Goal: Task Accomplishment & Management: Manage account settings

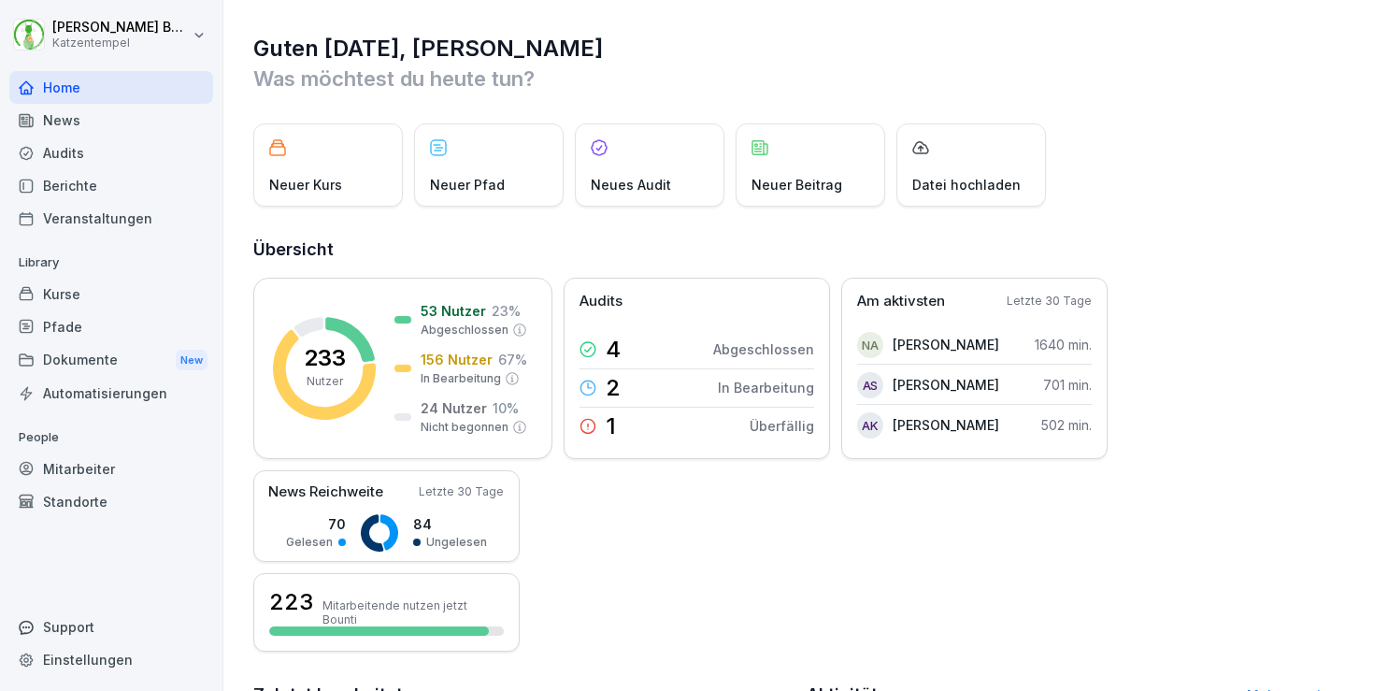
click at [82, 118] on div "News" at bounding box center [111, 120] width 204 height 33
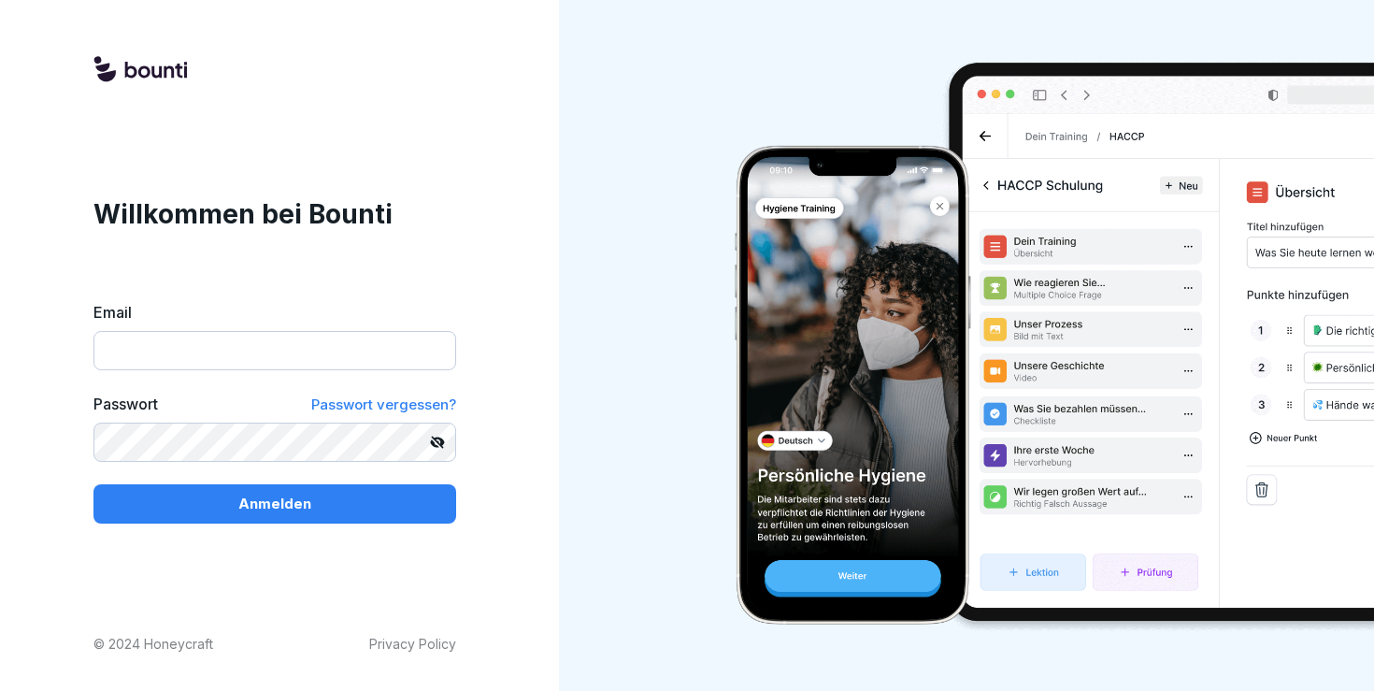
click at [431, 296] on div "Willkommen bei Bounti Email Passwort Passwort vergessen? Anmelden" at bounding box center [274, 359] width 363 height 330
click at [201, 352] on input "Email" at bounding box center [274, 350] width 363 height 39
type input "**********"
click at [251, 501] on p "Anmelden" at bounding box center [274, 504] width 73 height 21
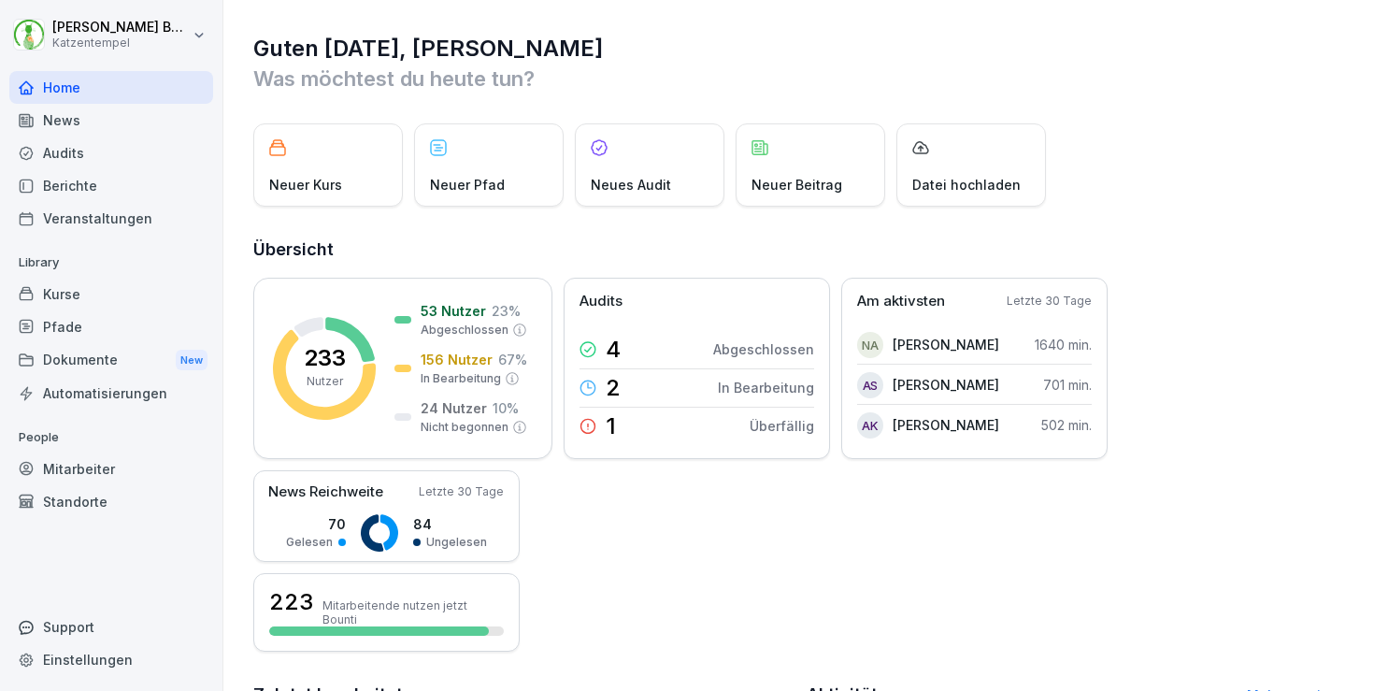
click at [79, 116] on div "News" at bounding box center [111, 120] width 204 height 33
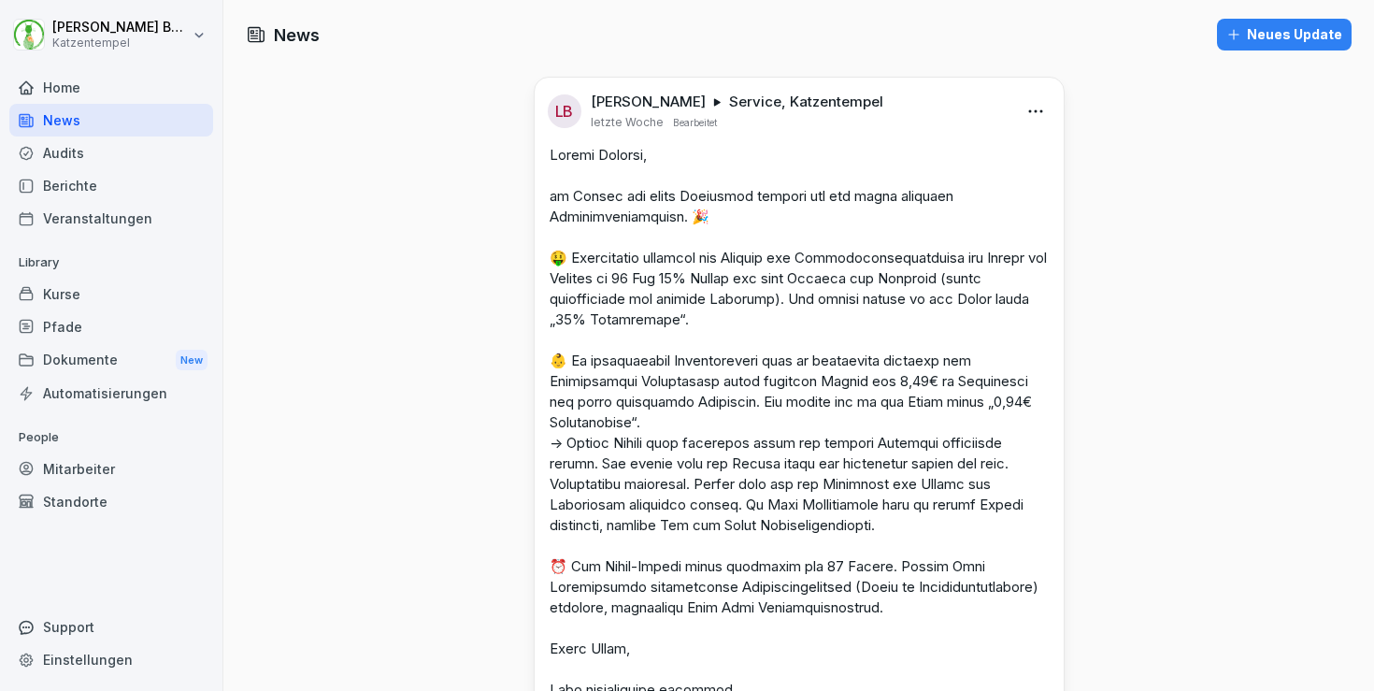
click at [123, 78] on div "Home" at bounding box center [111, 87] width 204 height 33
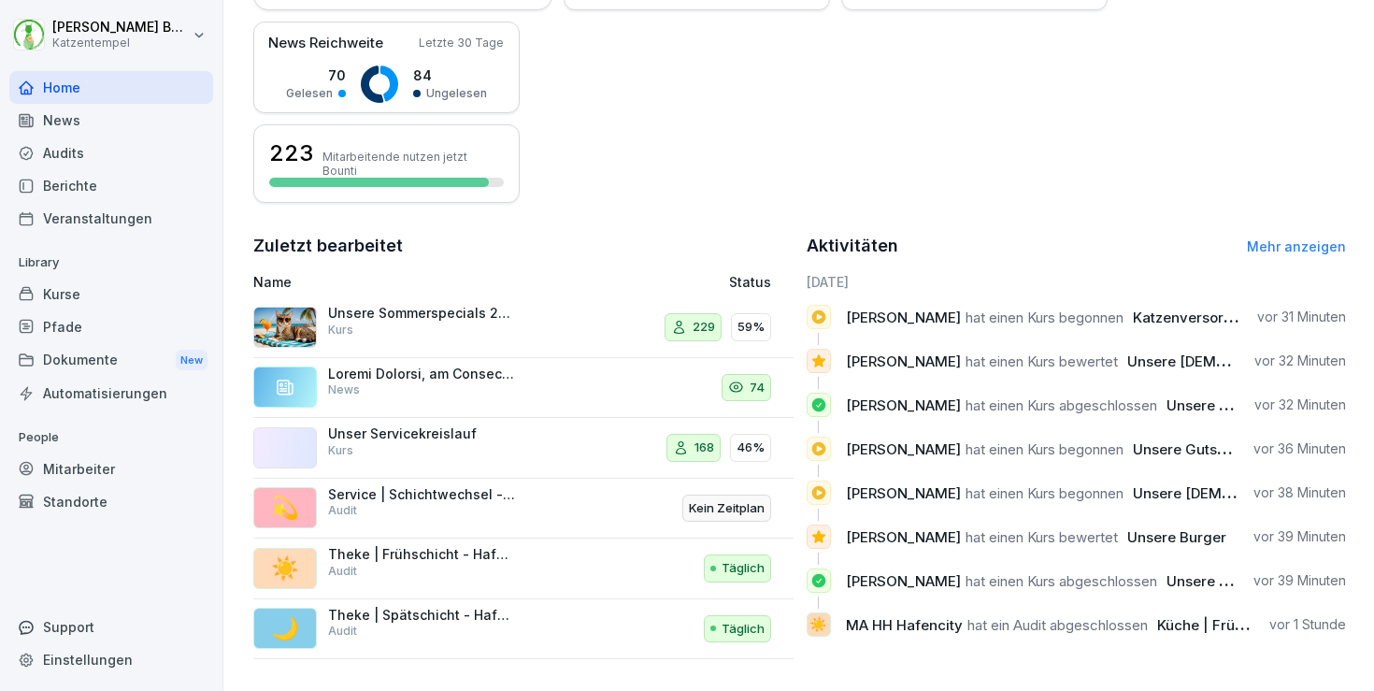
scroll to position [448, 0]
click at [77, 287] on div "Kurse" at bounding box center [111, 294] width 204 height 33
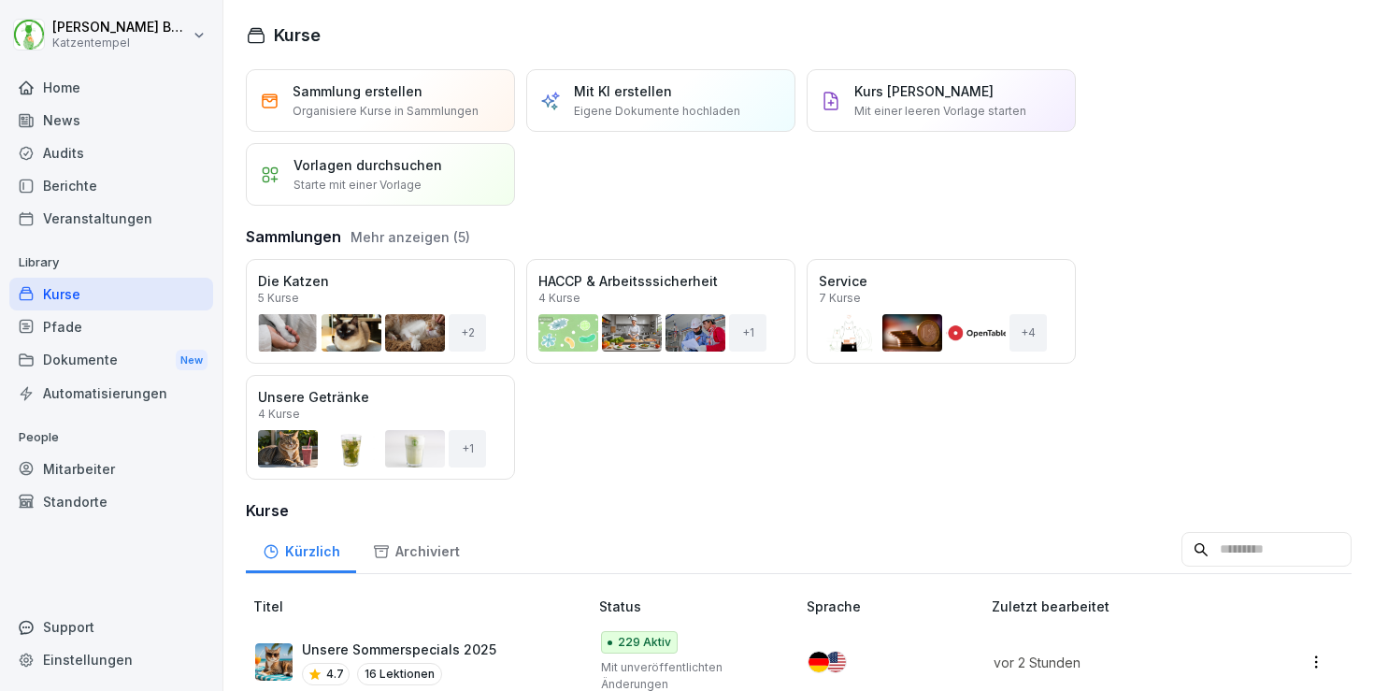
click at [0, 0] on div "Öffnen" at bounding box center [0, 0] width 0 height 0
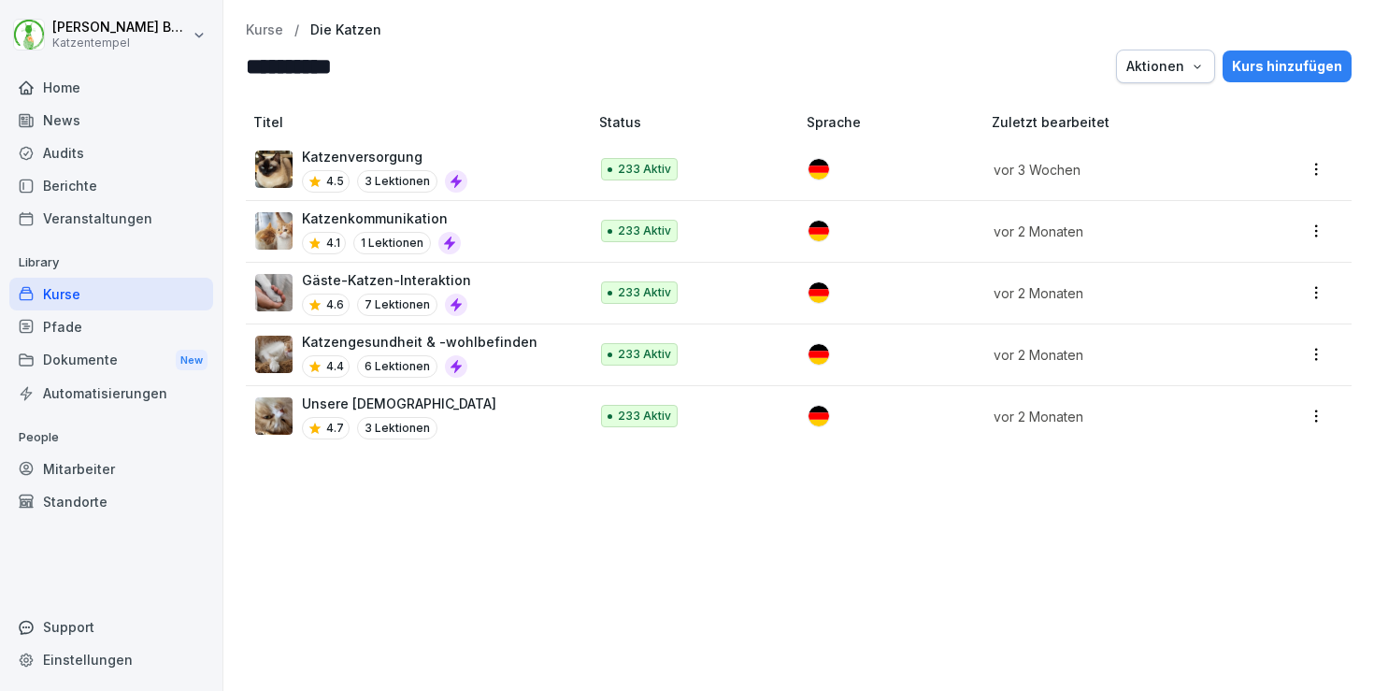
click at [529, 417] on div "Unsere Tempelkatzen 4.7 3 Lektionen" at bounding box center [412, 417] width 314 height 46
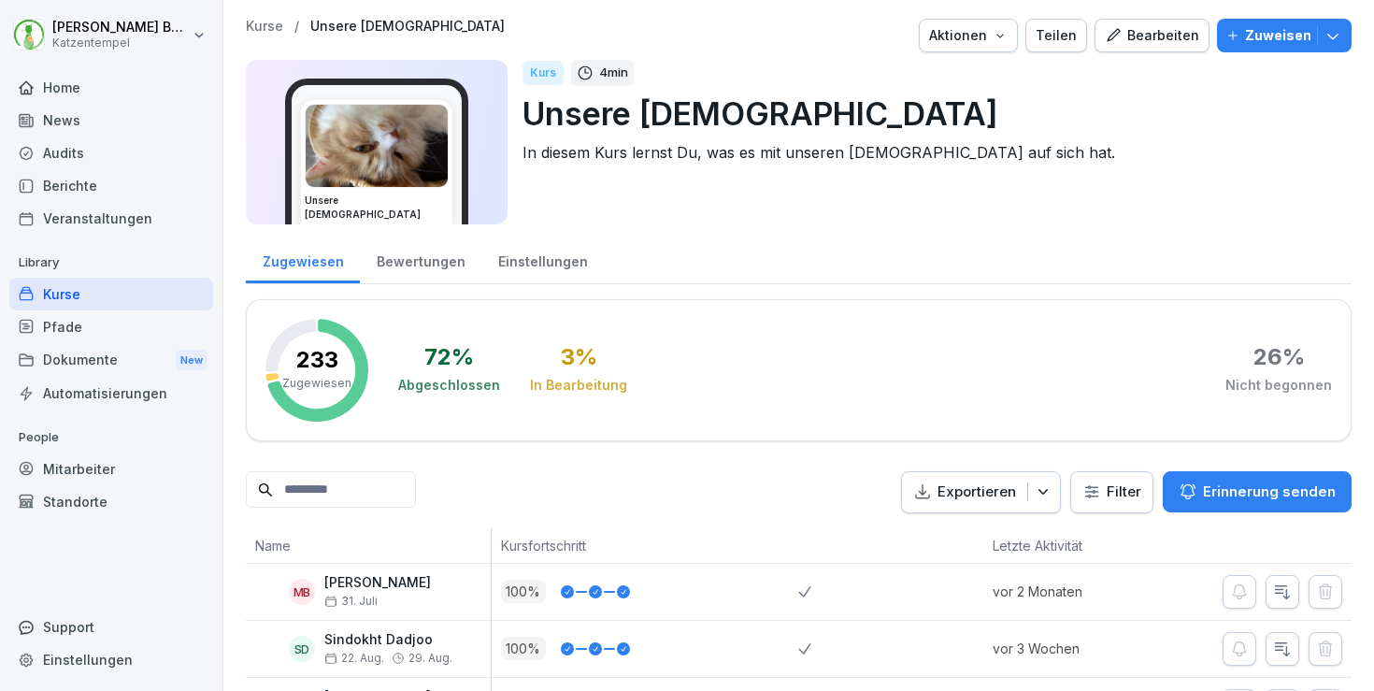
click at [415, 263] on div "Bewertungen" at bounding box center [421, 260] width 122 height 48
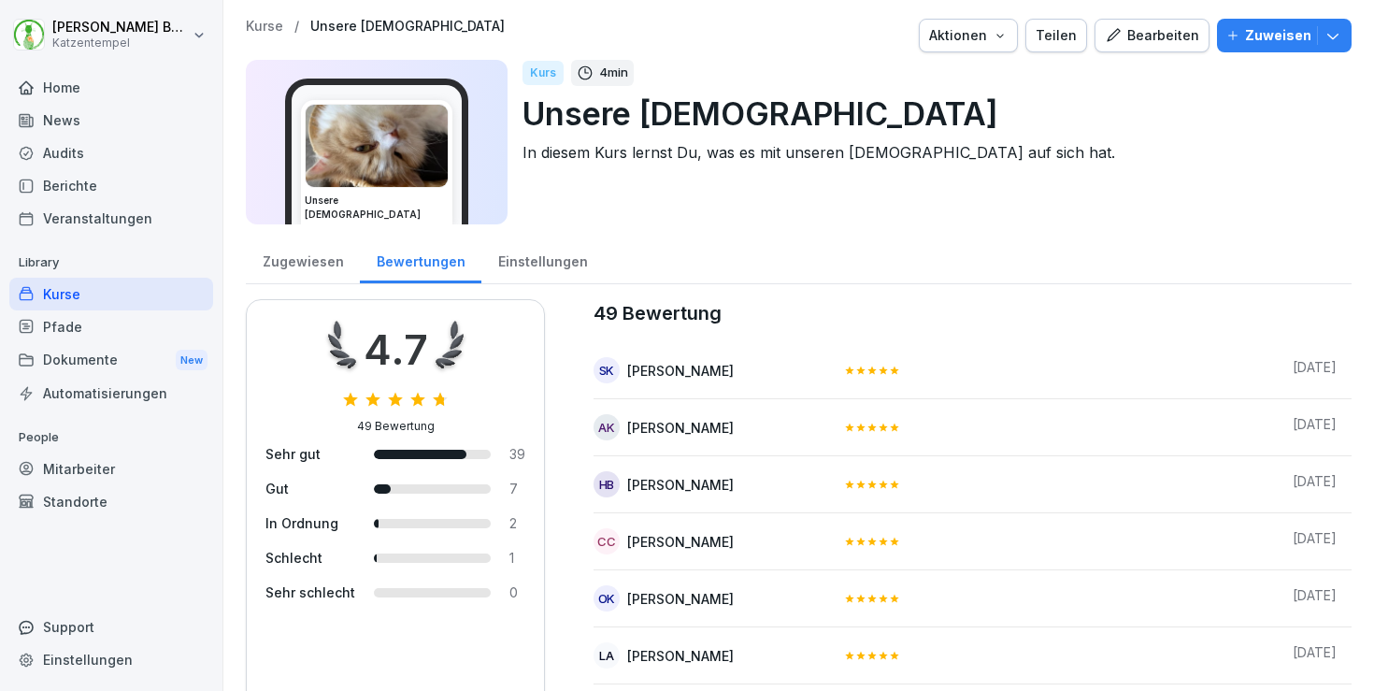
click at [272, 26] on p "Kurse" at bounding box center [264, 27] width 37 height 16
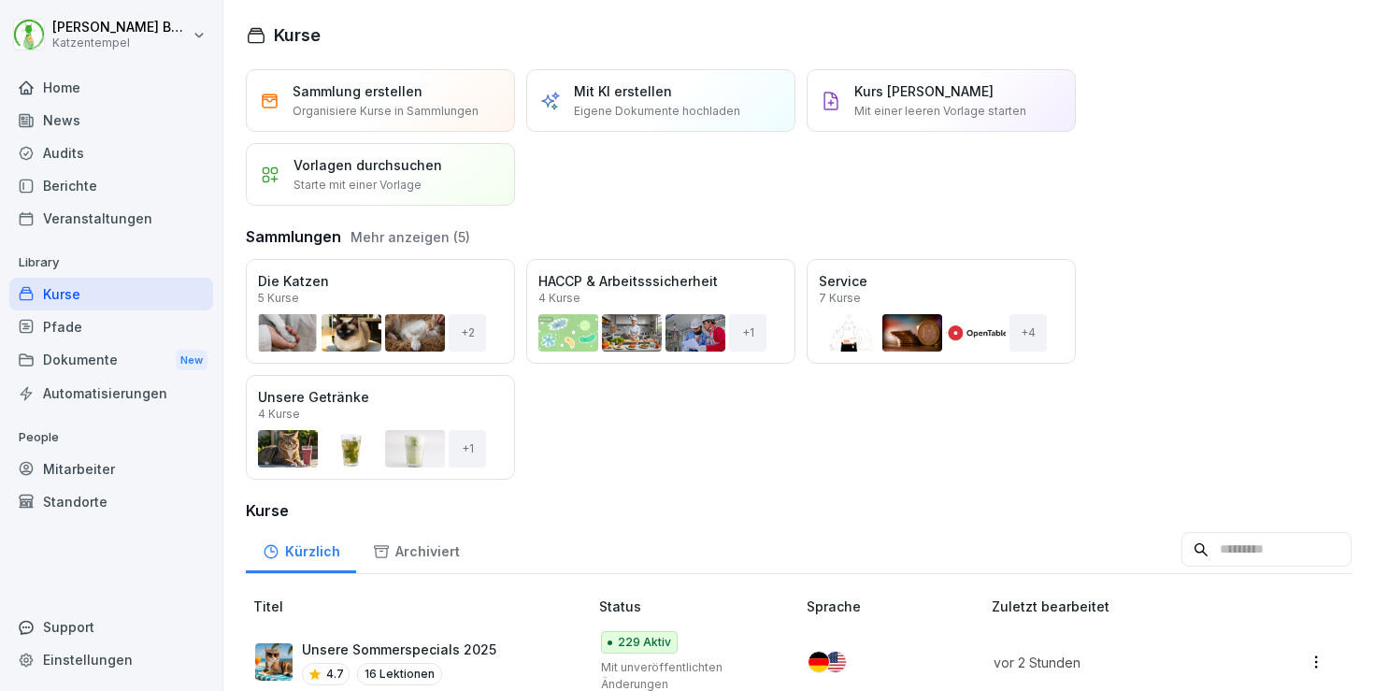
click at [376, 231] on button "Mehr anzeigen (5)" at bounding box center [411, 237] width 120 height 20
click at [0, 0] on div "Öffnen" at bounding box center [0, 0] width 0 height 0
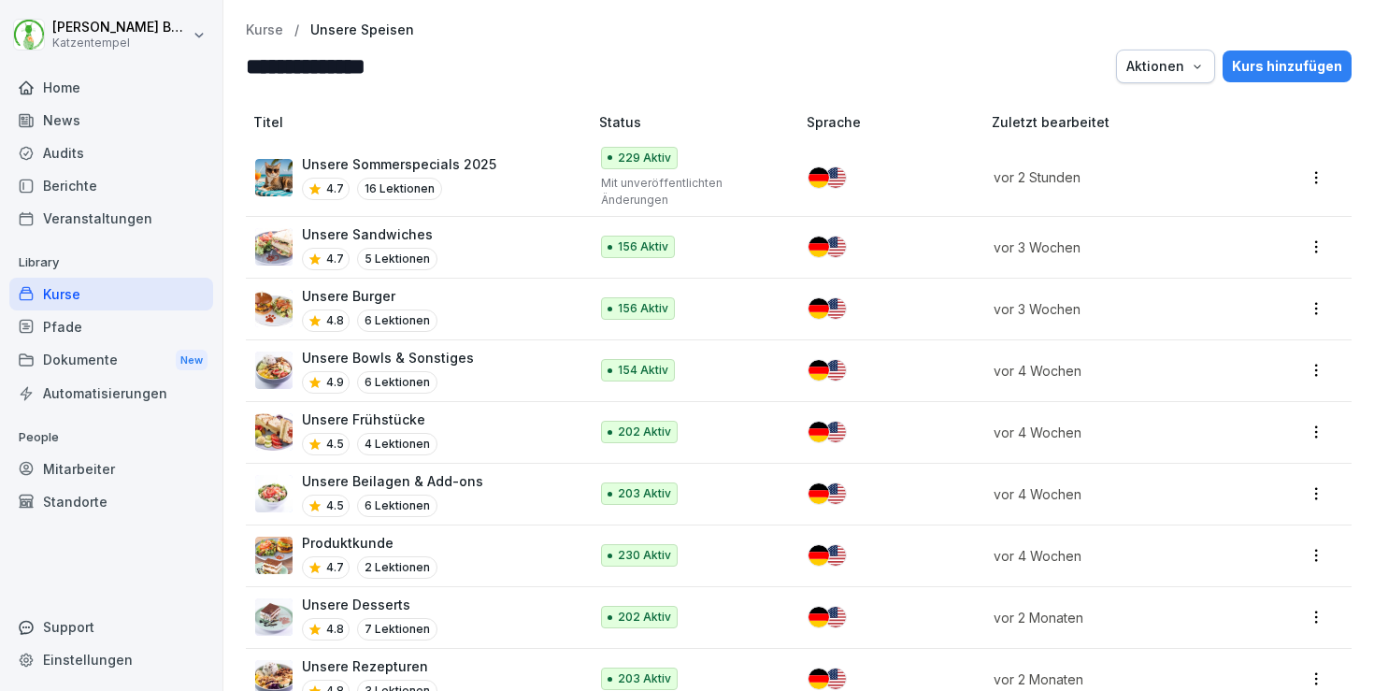
click at [504, 294] on div "Unsere Burger 4.8 6 Lektionen" at bounding box center [412, 309] width 314 height 46
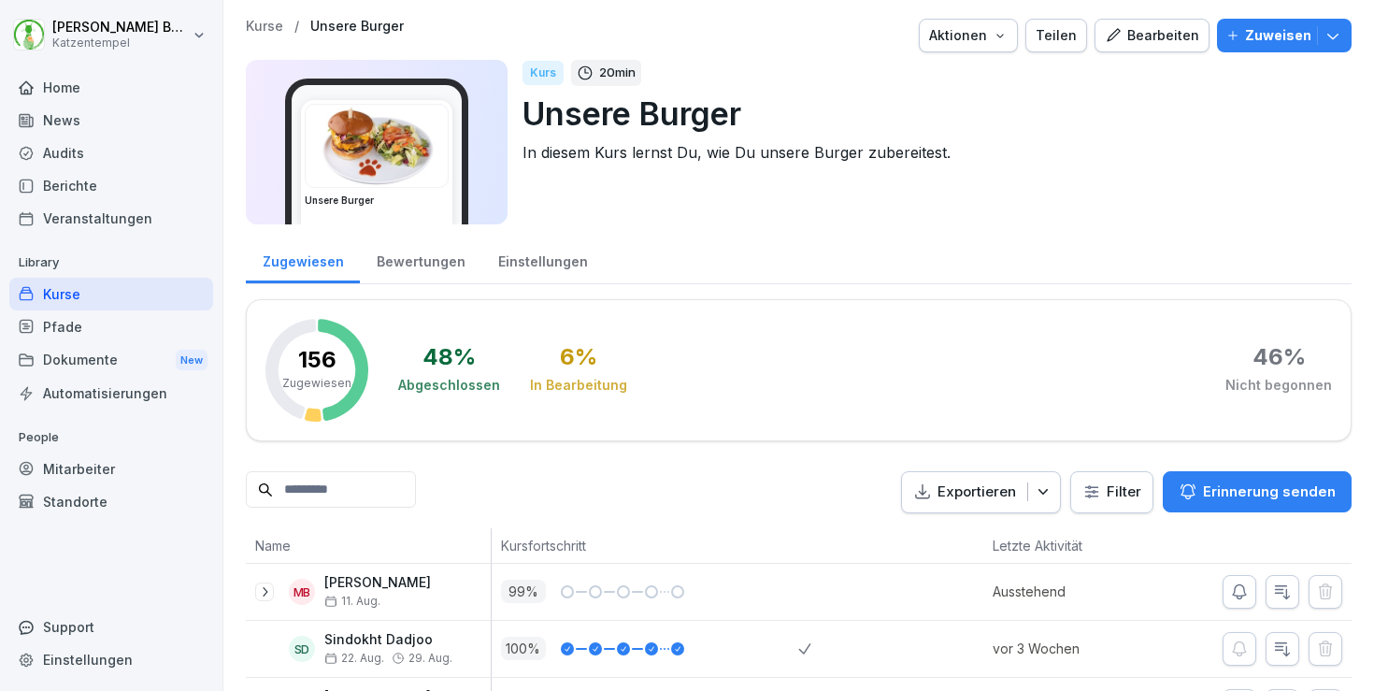
click at [399, 255] on div "Bewertungen" at bounding box center [421, 260] width 122 height 48
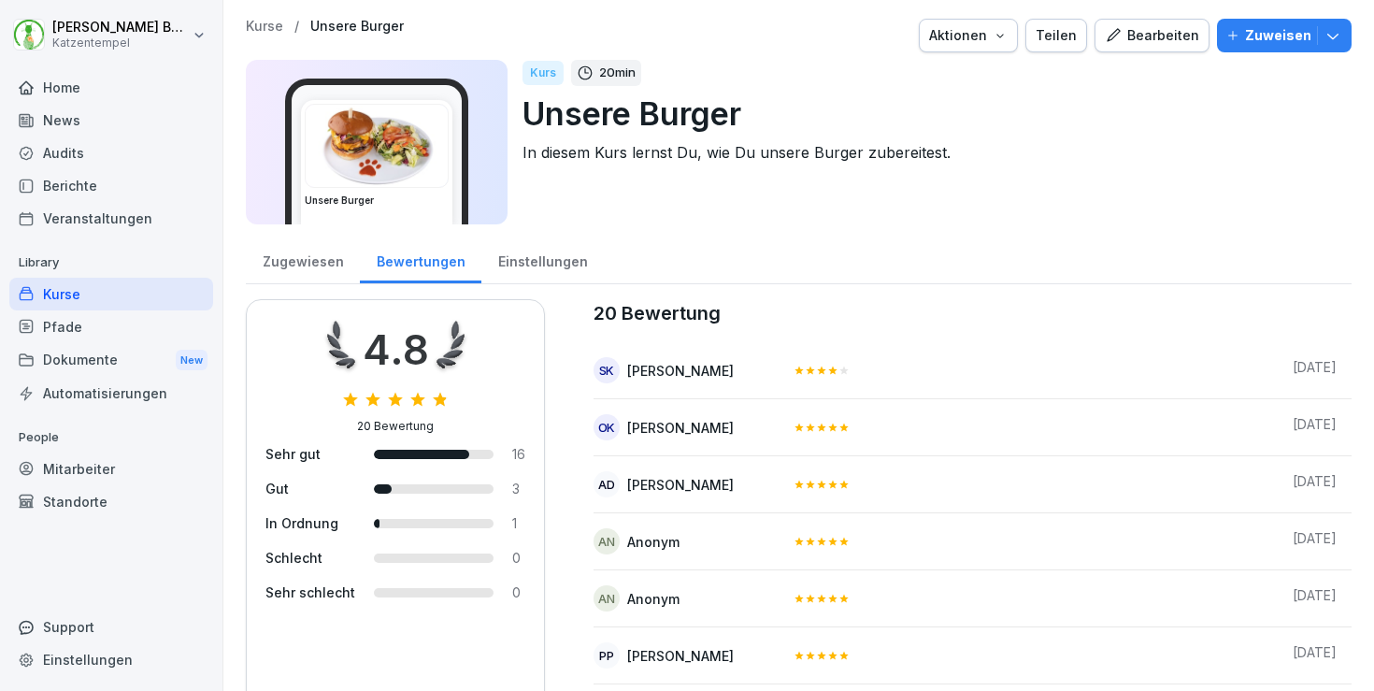
click at [97, 86] on div "Home" at bounding box center [111, 87] width 204 height 33
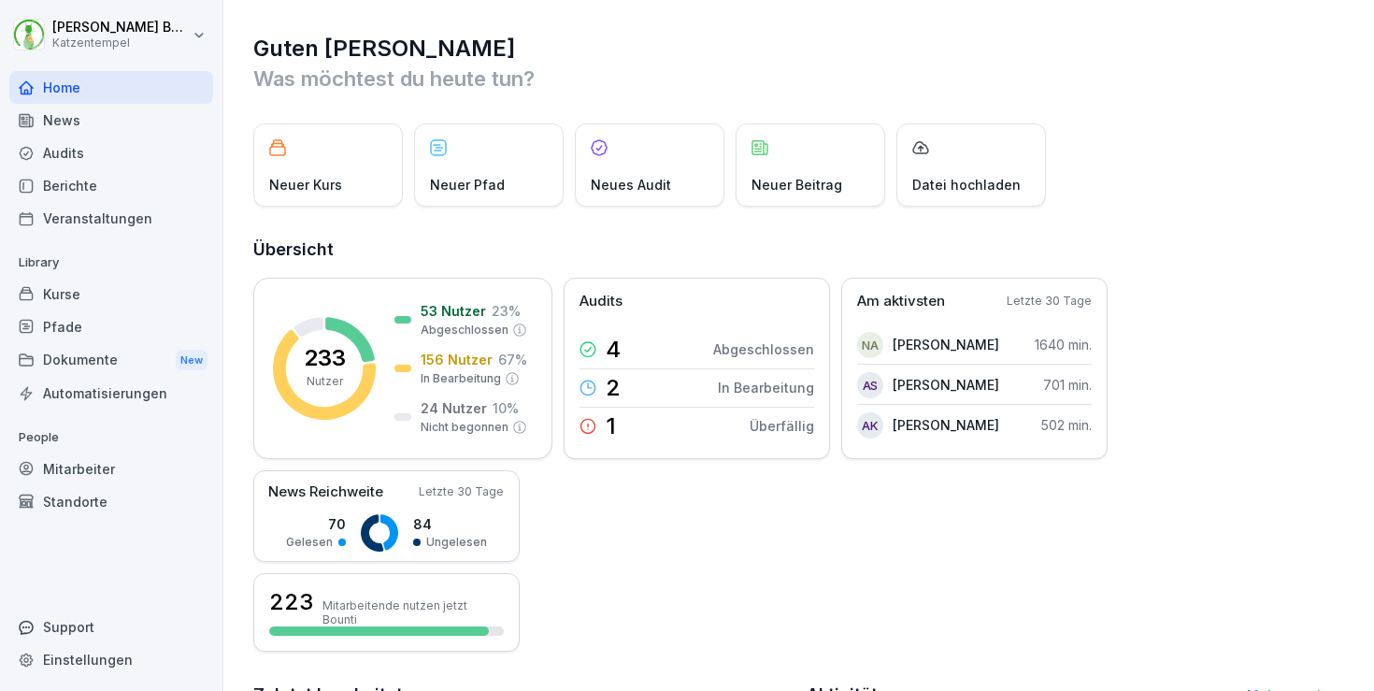
click at [78, 300] on div "Kurse" at bounding box center [111, 294] width 204 height 33
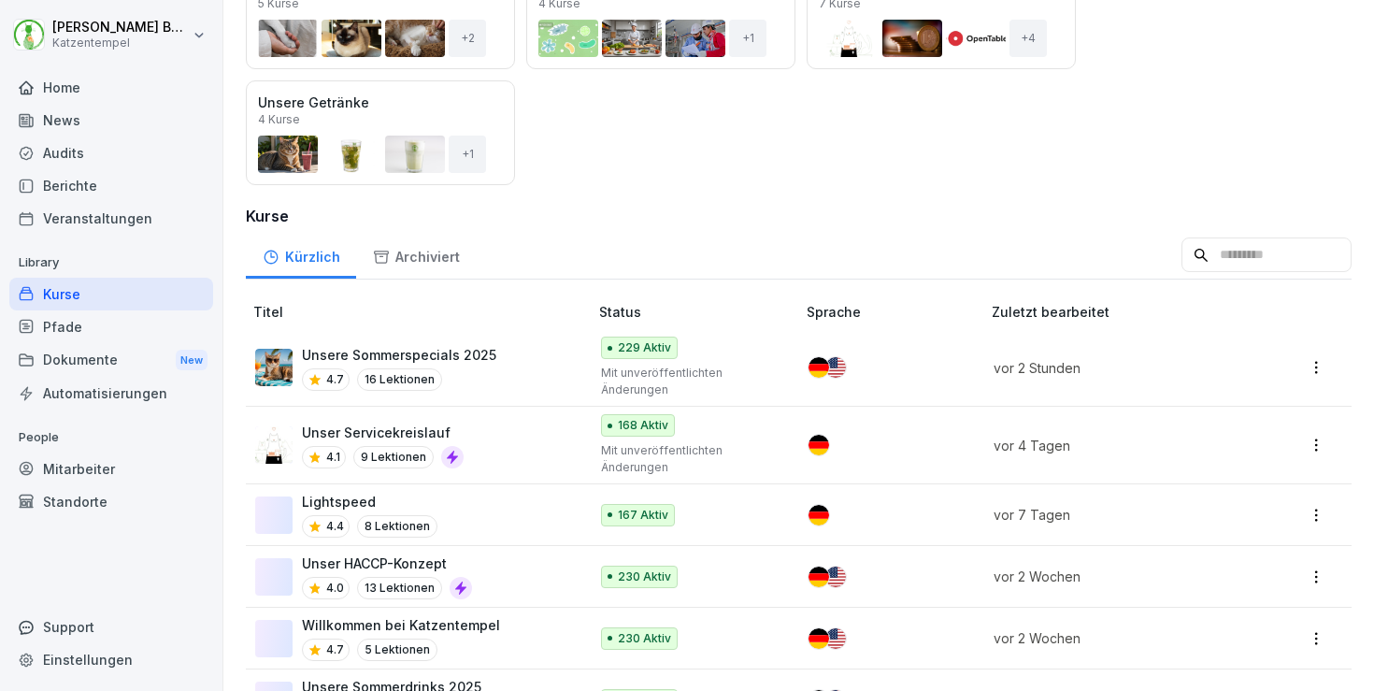
scroll to position [299, 0]
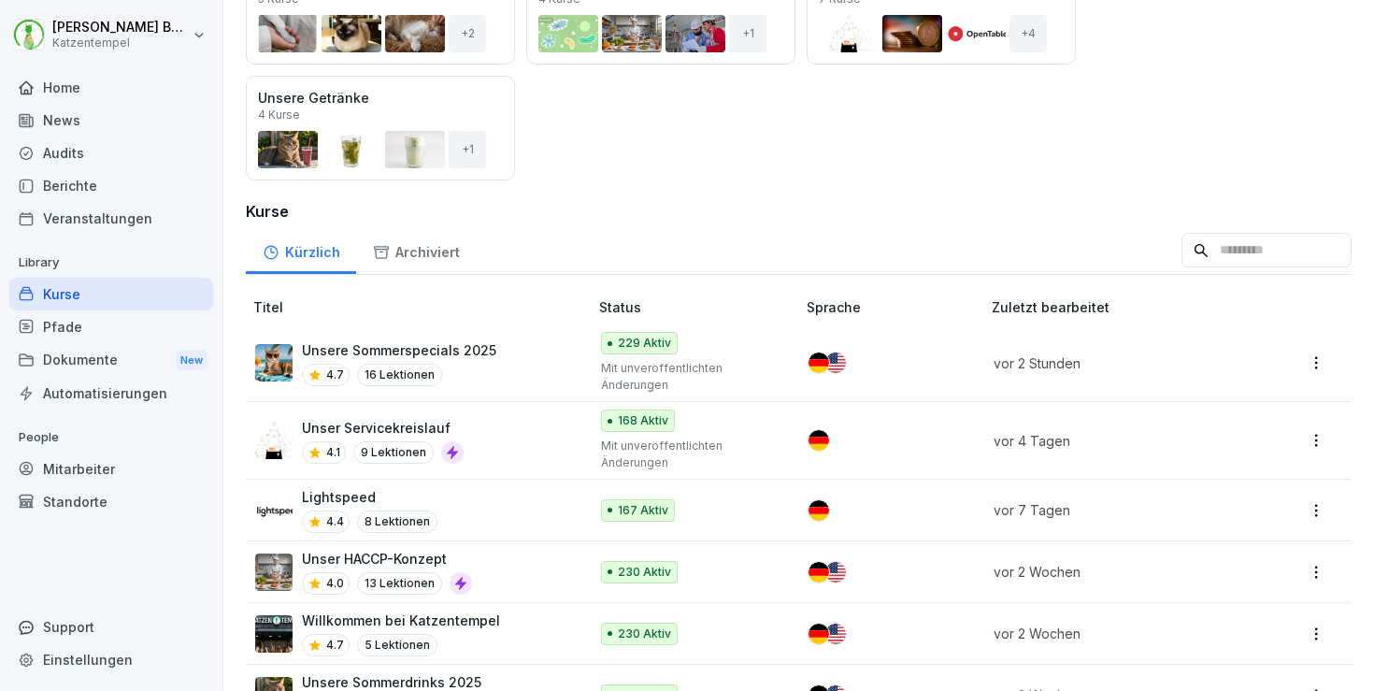
click at [547, 428] on div "Unser Servicekreislauf 4.1 9 Lektionen" at bounding box center [412, 441] width 314 height 46
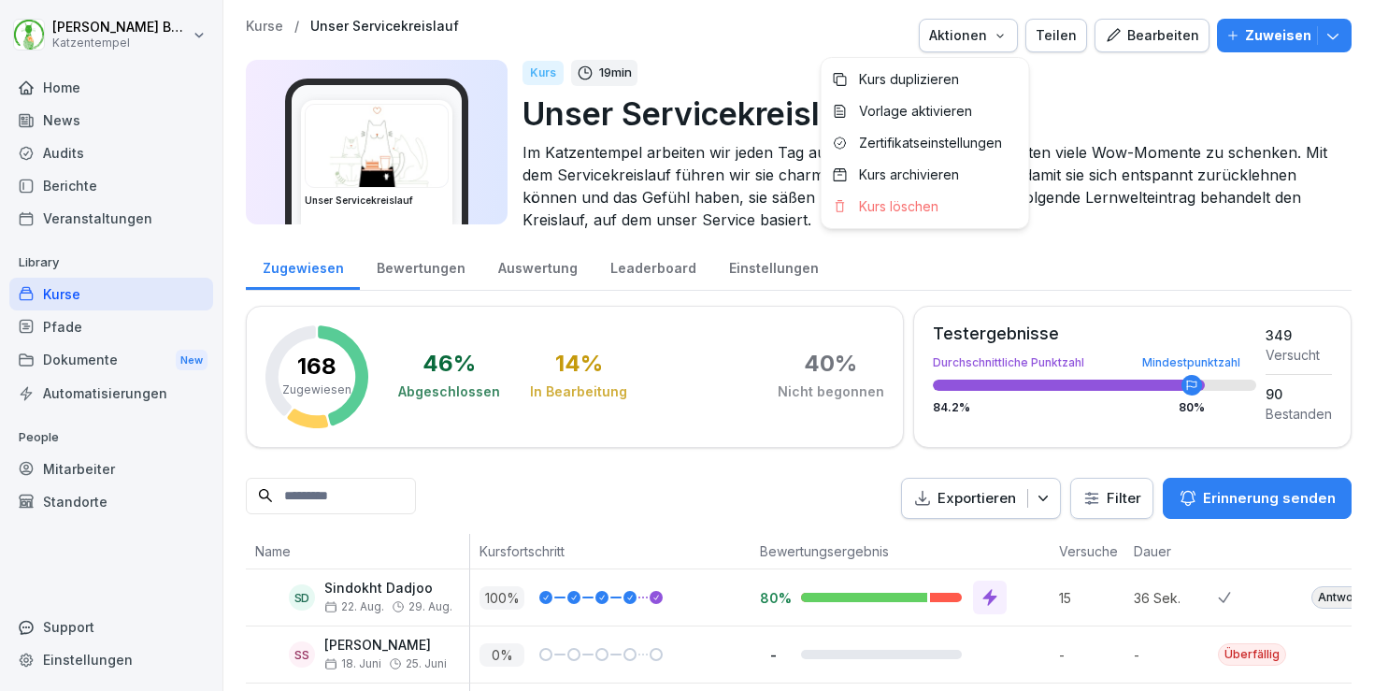
click at [1001, 50] on button "Aktionen" at bounding box center [968, 36] width 99 height 34
click at [976, 153] on div "Zertifikatseinstellungen" at bounding box center [926, 143] width 208 height 32
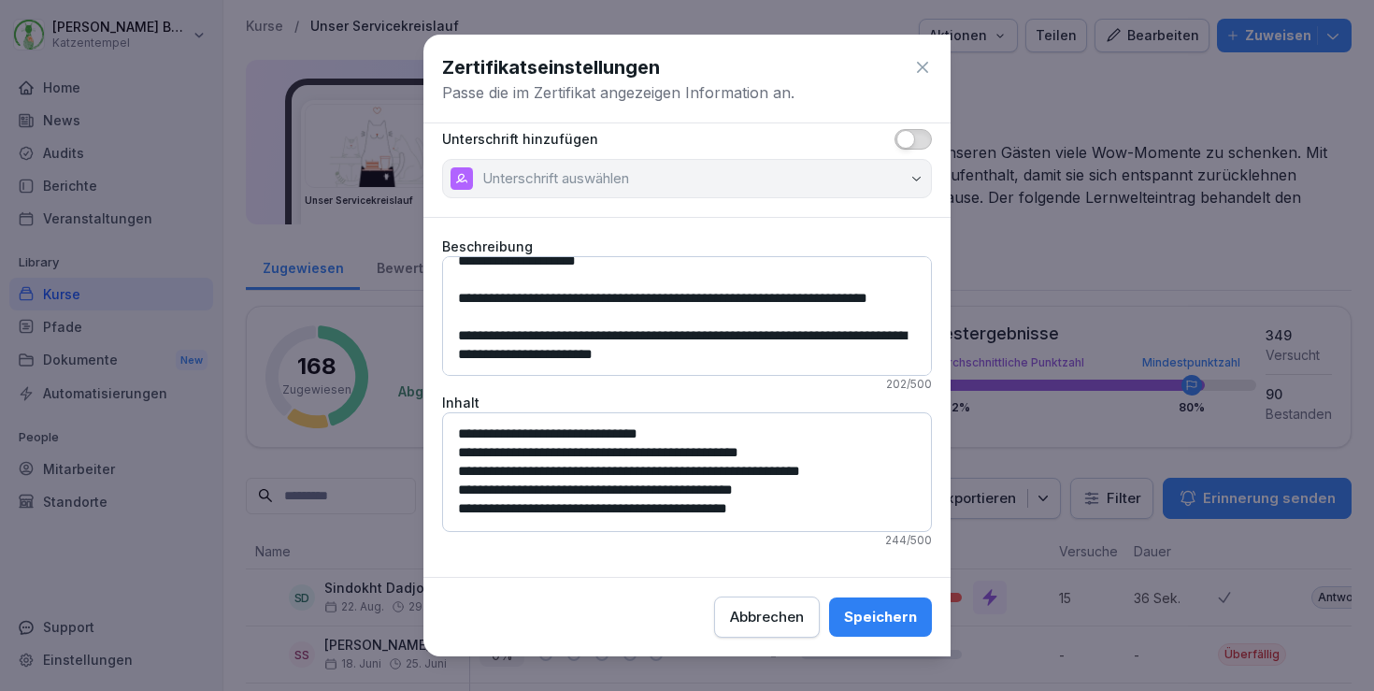
scroll to position [36, 0]
click at [924, 64] on icon at bounding box center [922, 67] width 19 height 19
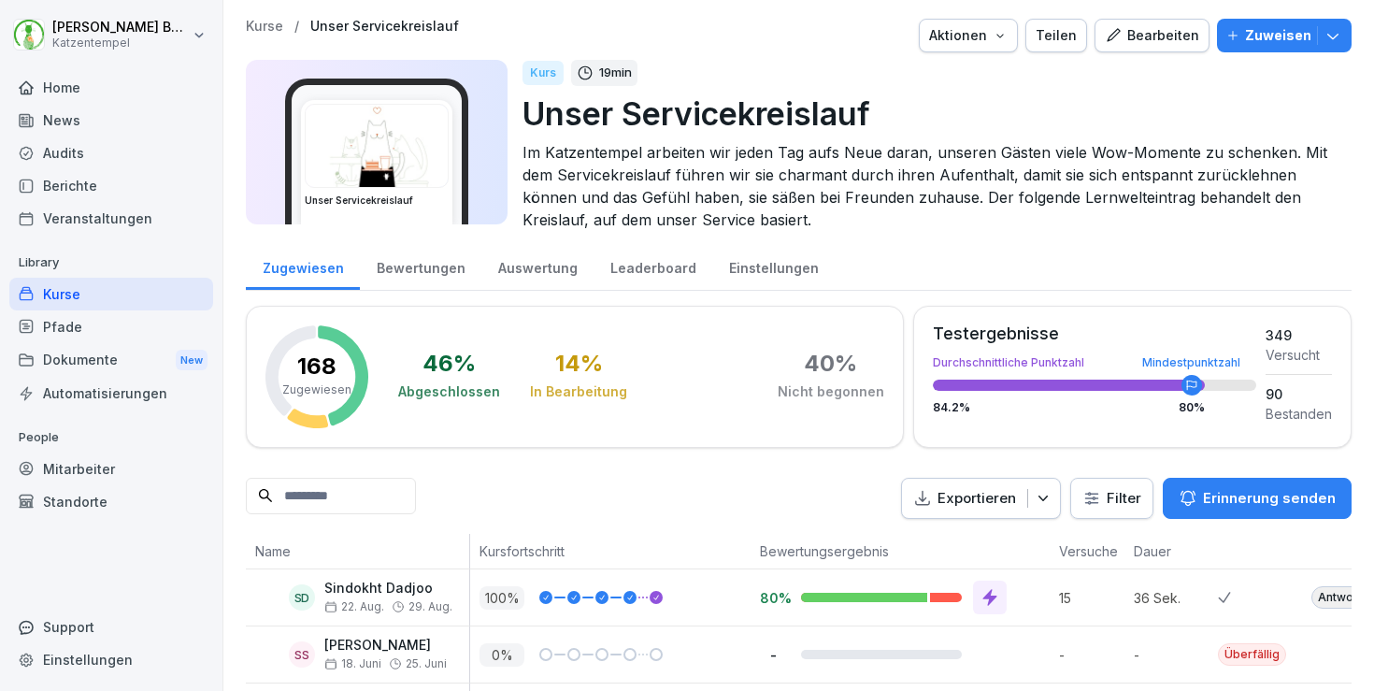
click at [82, 164] on div "Audits" at bounding box center [111, 152] width 204 height 33
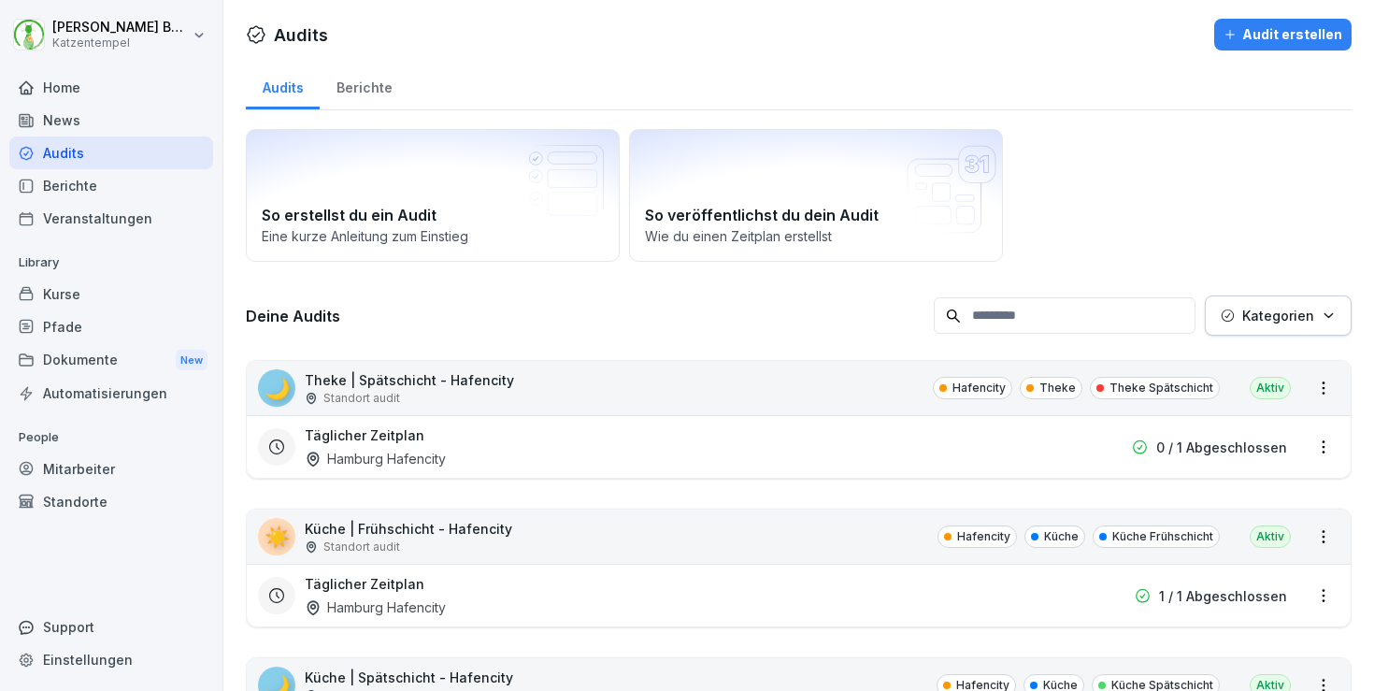
click at [688, 397] on div "🌙 Theke | Spätschicht - Hafencity Standort audit Hafencity Theke Theke Spätschi…" at bounding box center [799, 388] width 1104 height 54
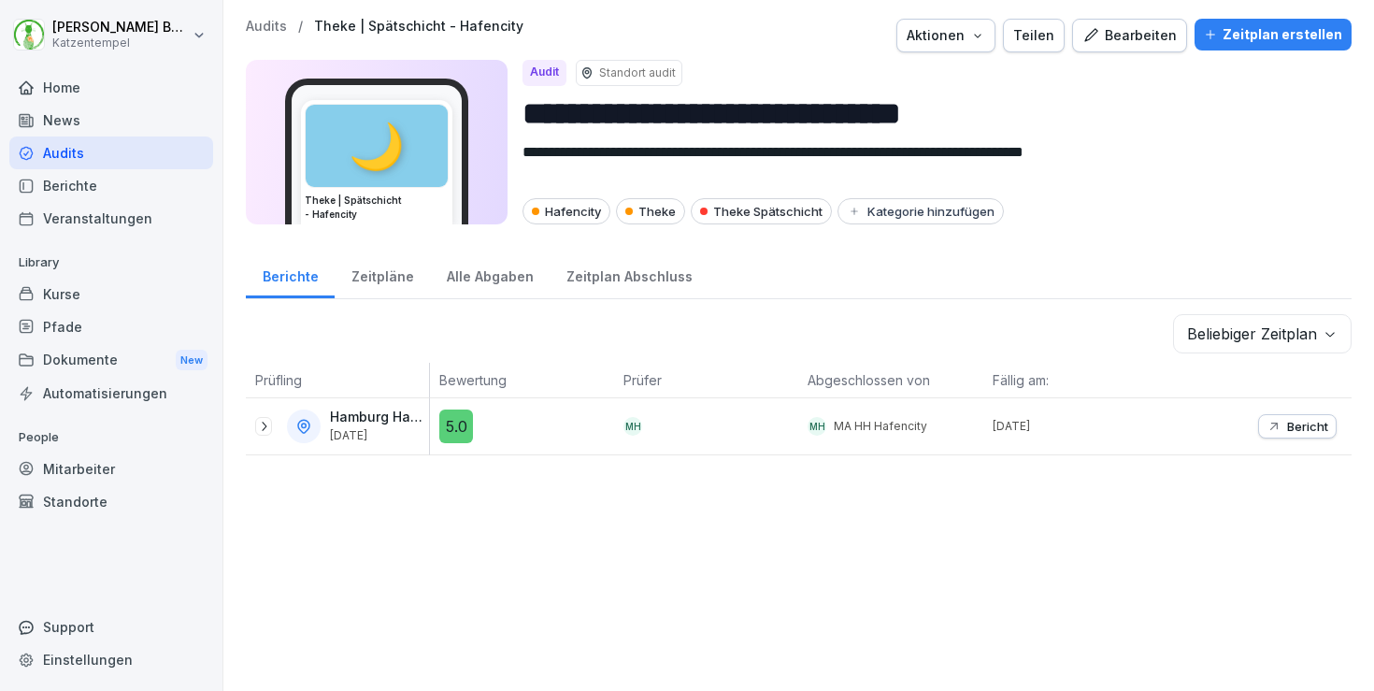
click at [258, 427] on icon at bounding box center [263, 426] width 15 height 15
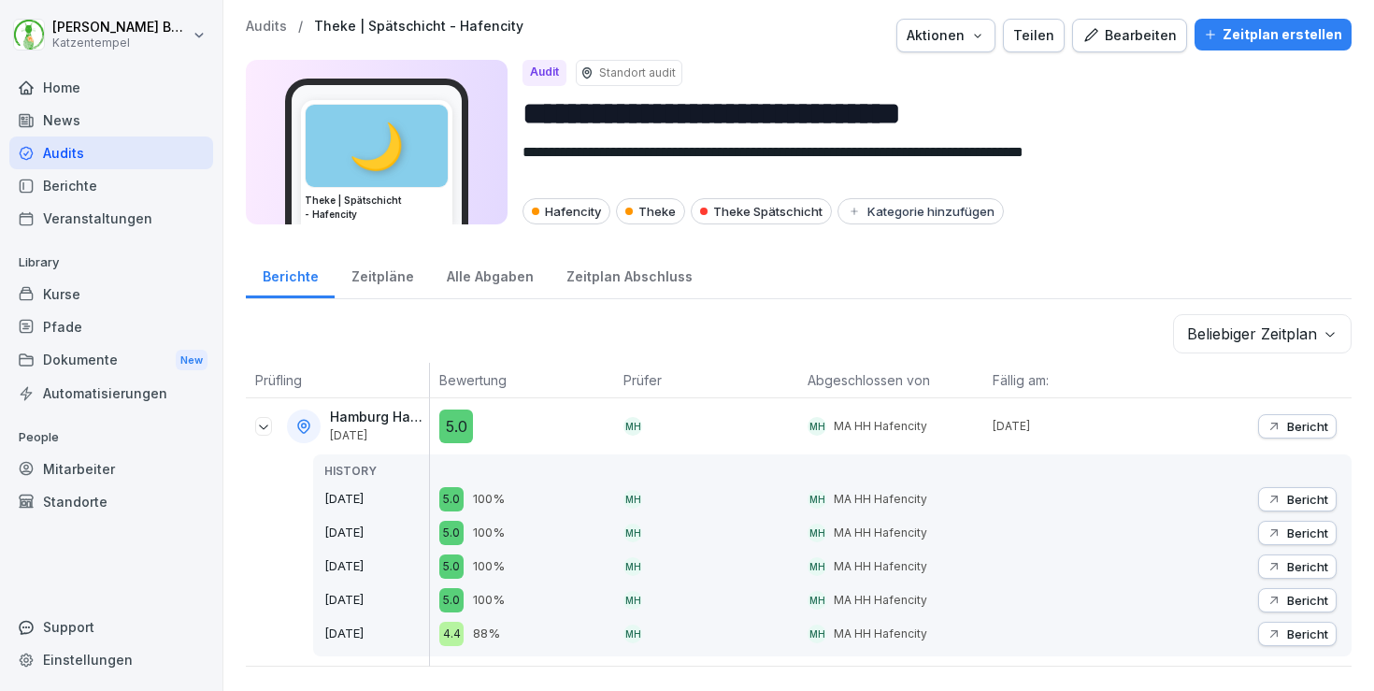
click at [262, 434] on div at bounding box center [263, 426] width 17 height 19
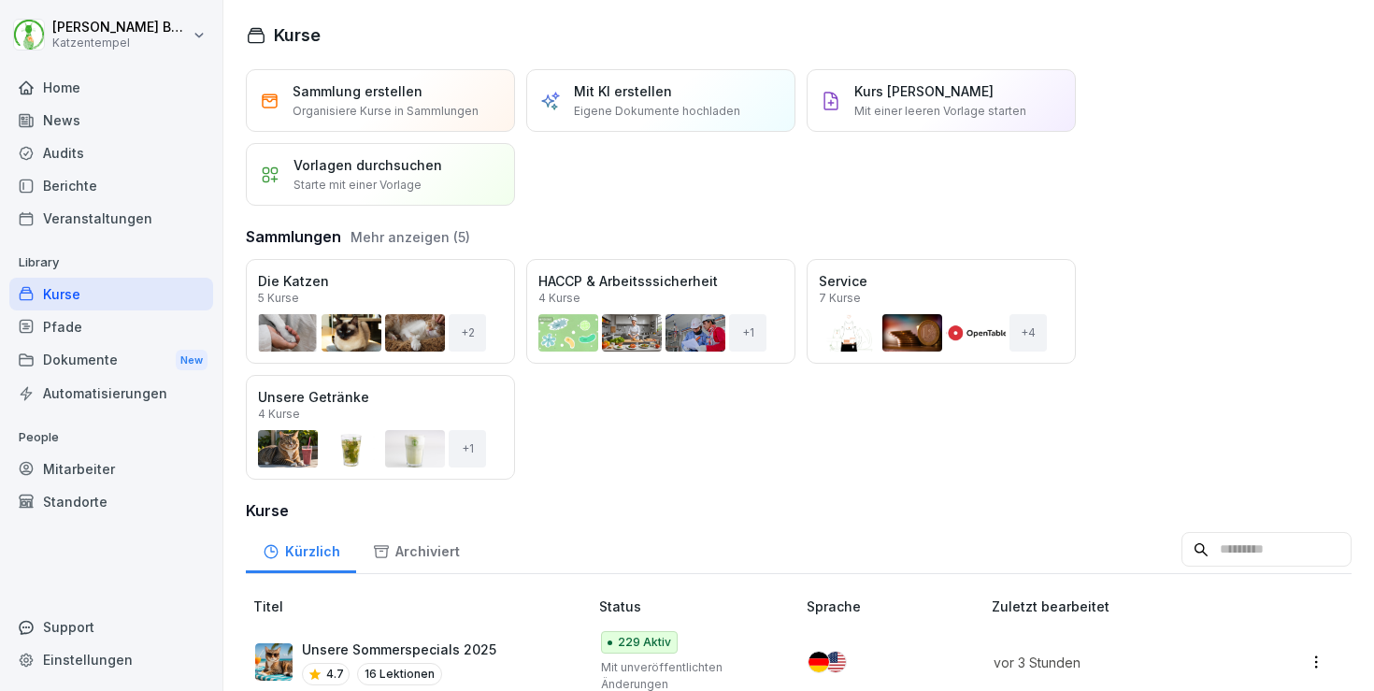
click at [82, 86] on div "Home" at bounding box center [111, 87] width 204 height 33
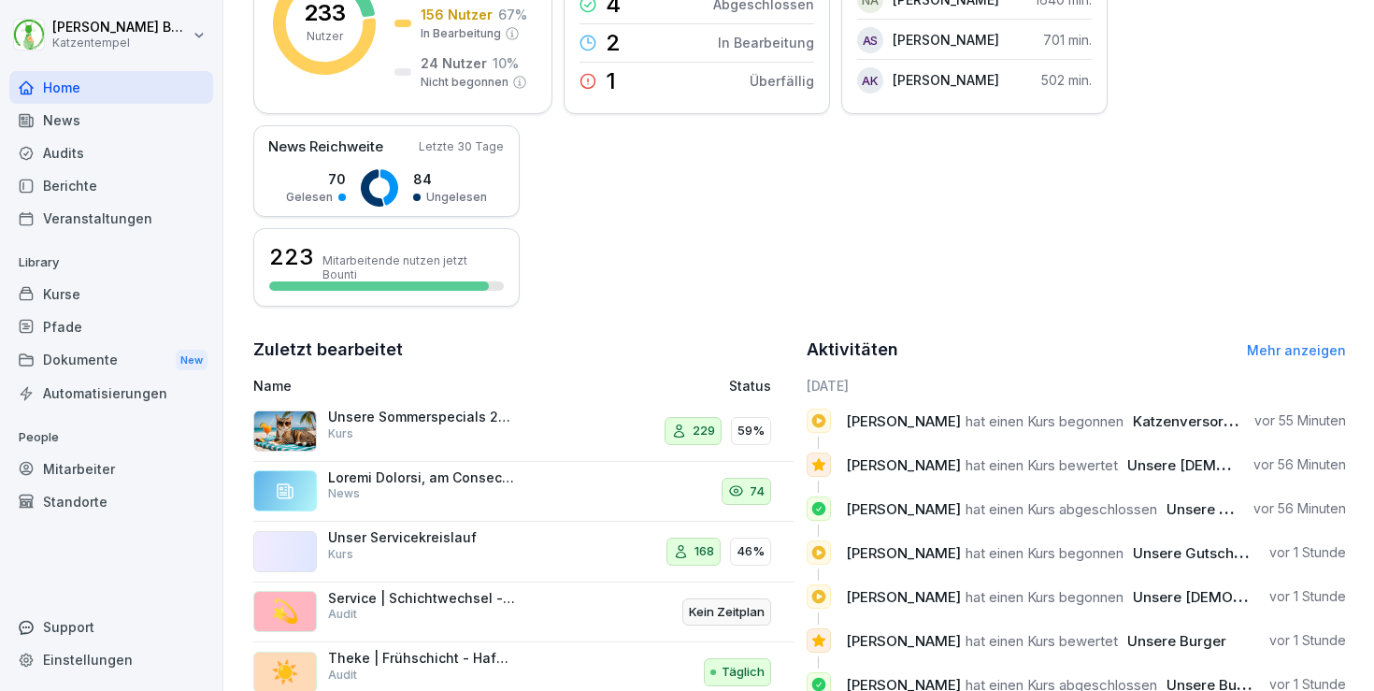
scroll to position [344, 0]
click at [108, 292] on div "Kurse" at bounding box center [111, 294] width 204 height 33
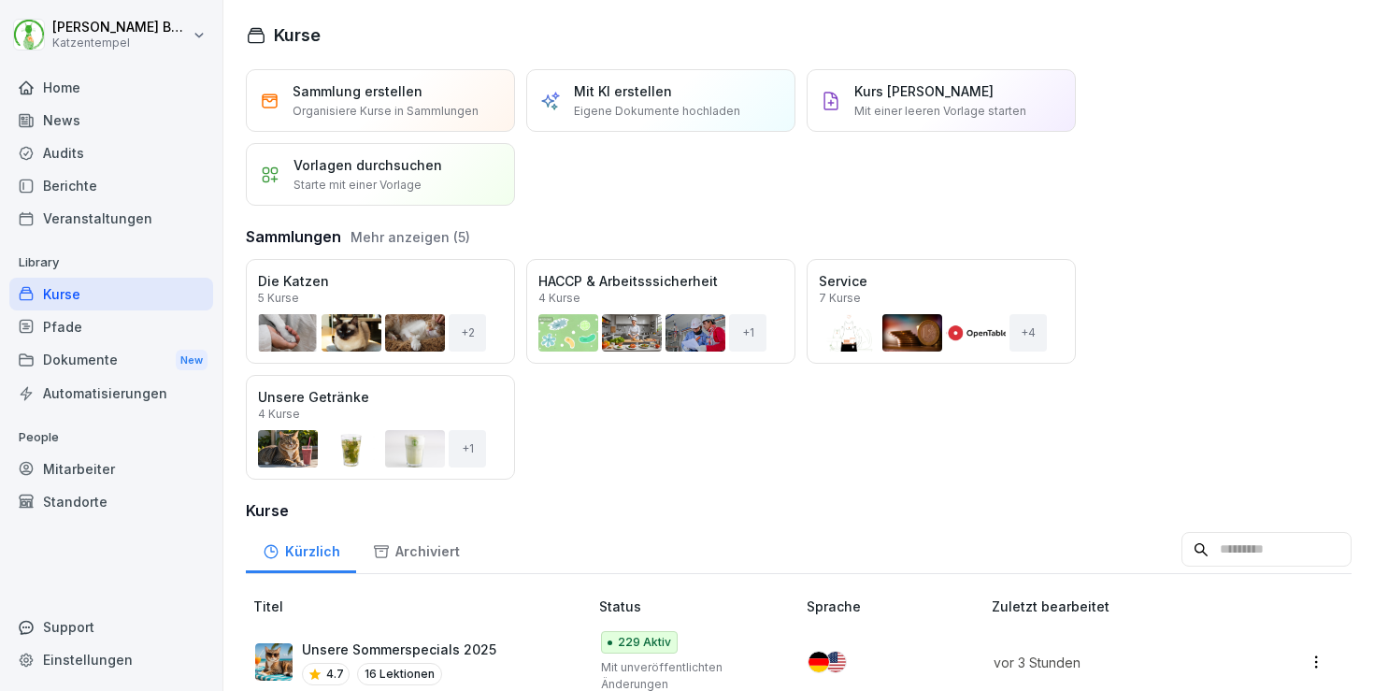
click at [1182, 554] on input at bounding box center [1267, 550] width 170 height 36
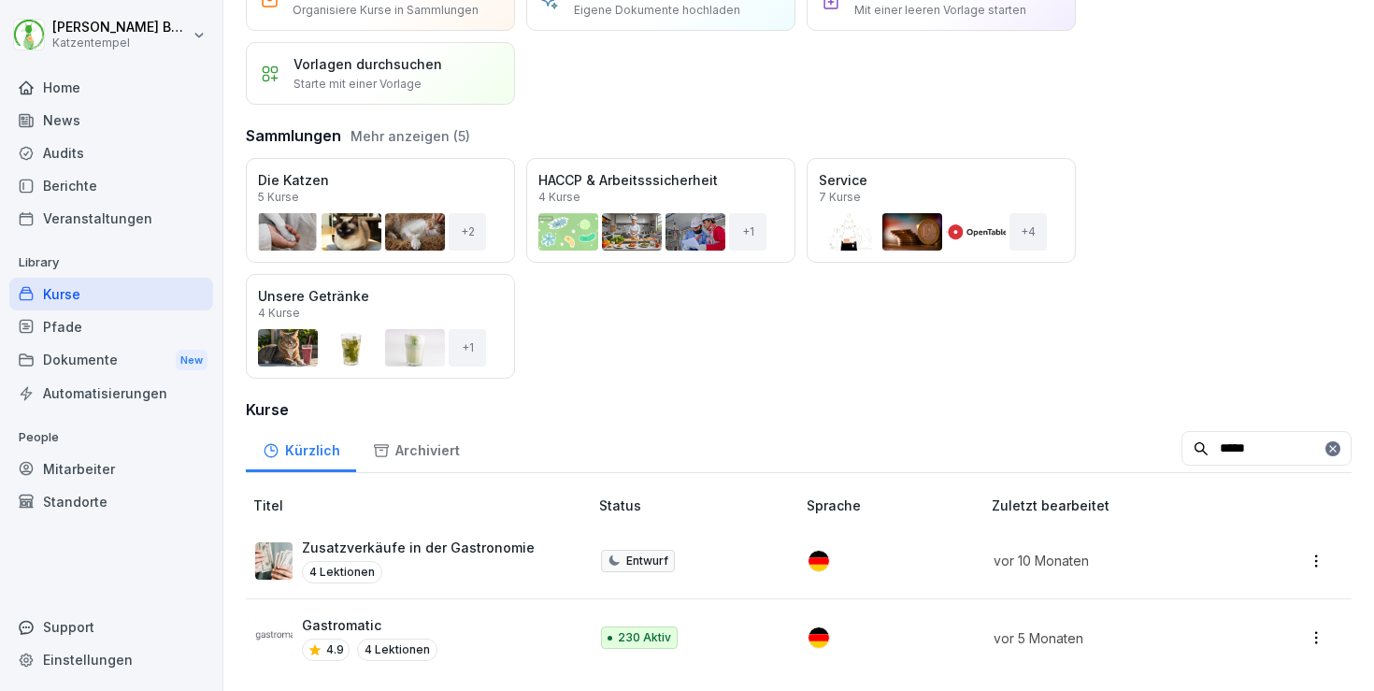
scroll to position [101, 0]
type input "*****"
click at [502, 611] on td "Gastromatic 4.9 4 Lektionen" at bounding box center [419, 637] width 346 height 77
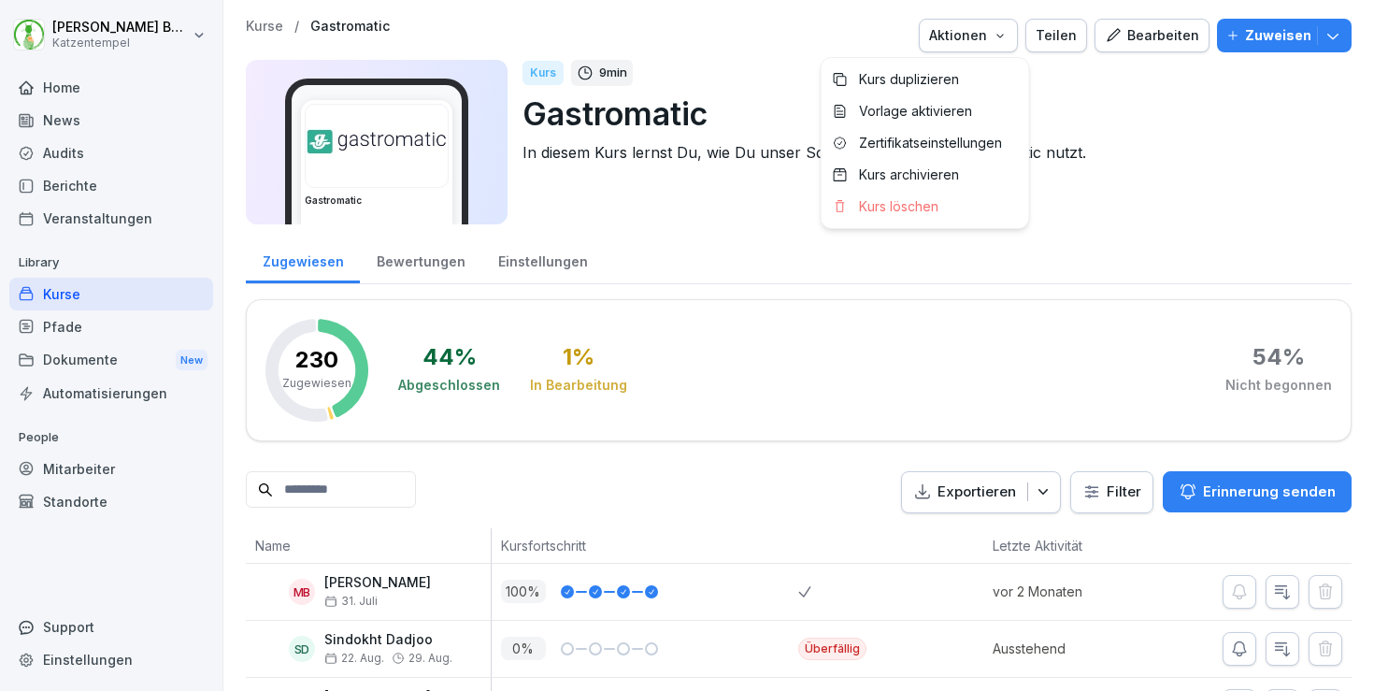
click at [1000, 35] on div "Aktionen" at bounding box center [968, 35] width 79 height 21
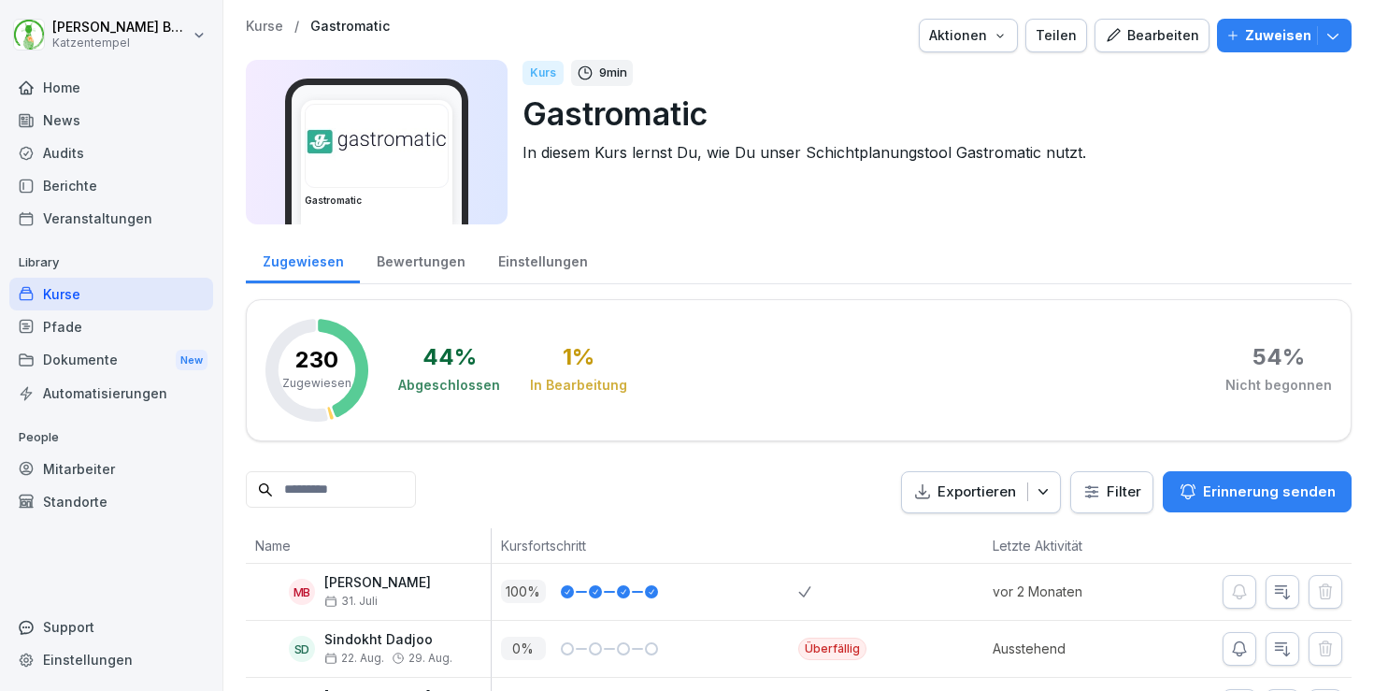
click at [1000, 35] on div "Aktionen" at bounding box center [968, 35] width 79 height 21
click at [1114, 479] on html "Laura Benedix Katzentempel Home News Audits Berichte Veranstaltungen Library Ku…" at bounding box center [687, 345] width 1374 height 691
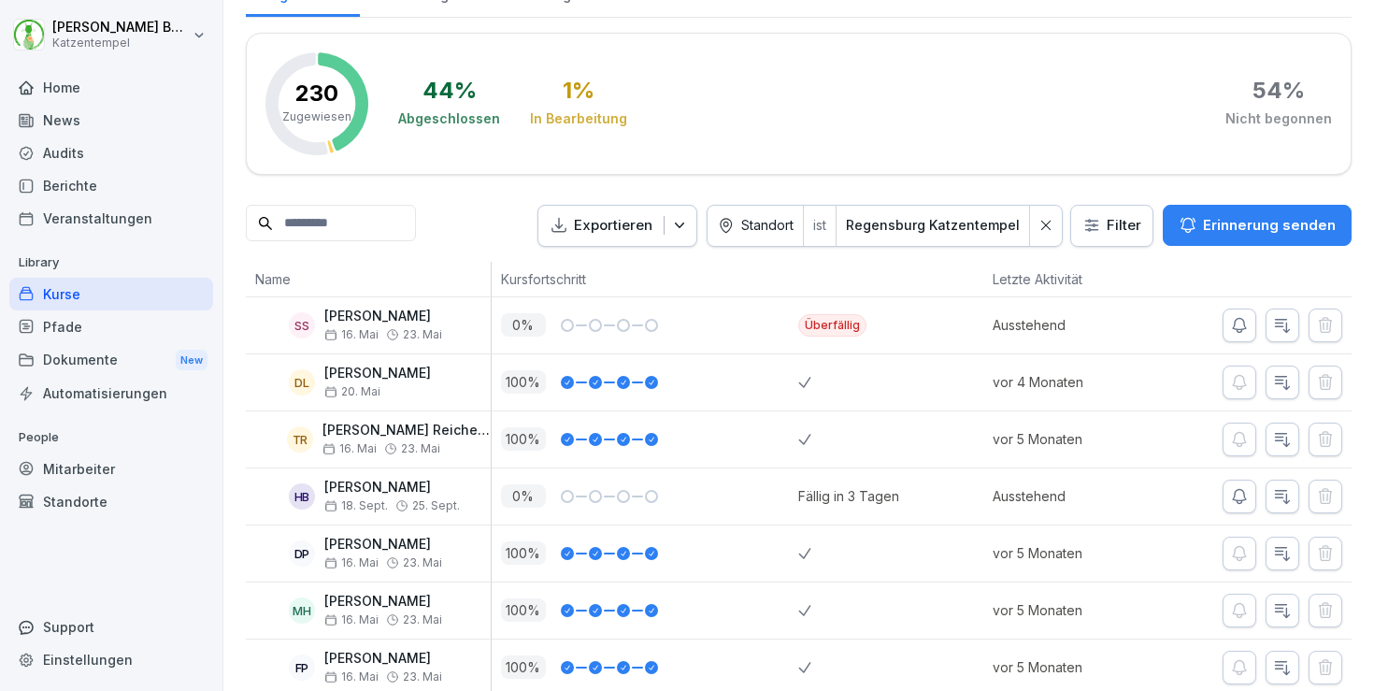
scroll to position [267, 0]
click at [415, 377] on div "DL Dagyoung Lee 20. Mai" at bounding box center [373, 381] width 236 height 33
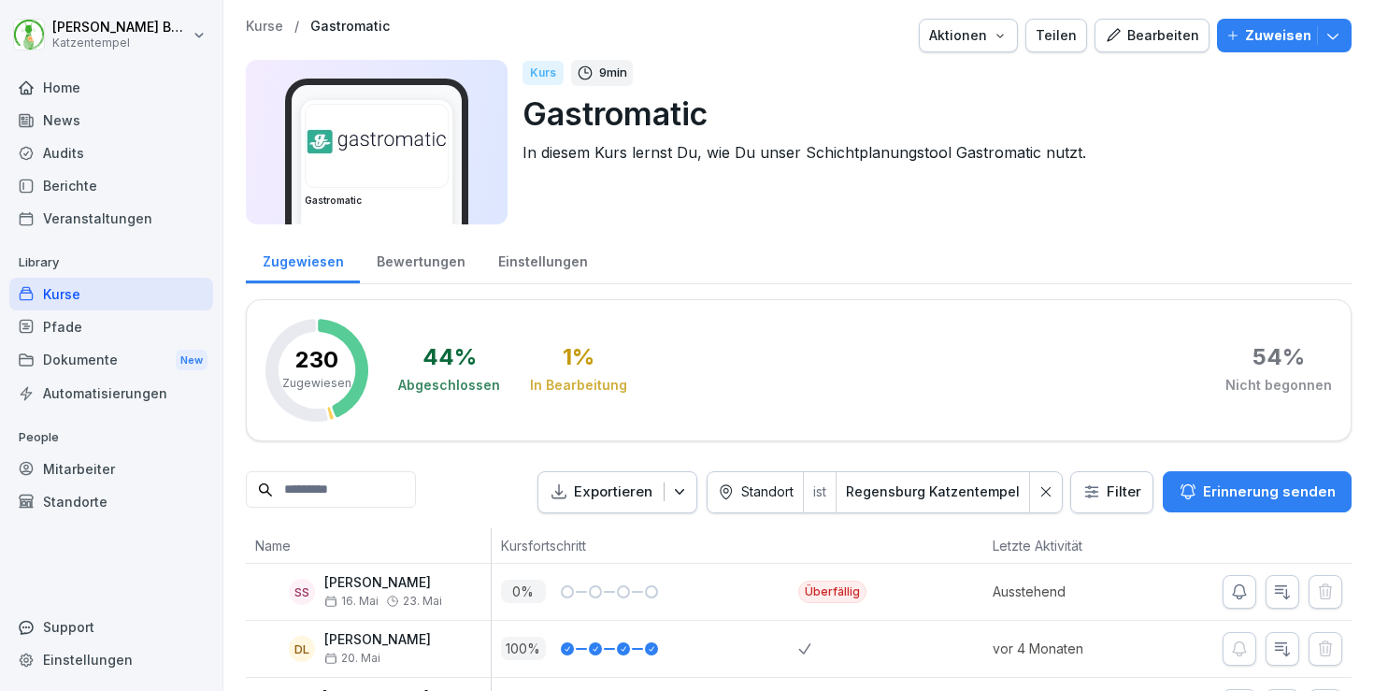
scroll to position [0, 0]
click at [1344, 40] on button "Zuweisen" at bounding box center [1284, 36] width 135 height 34
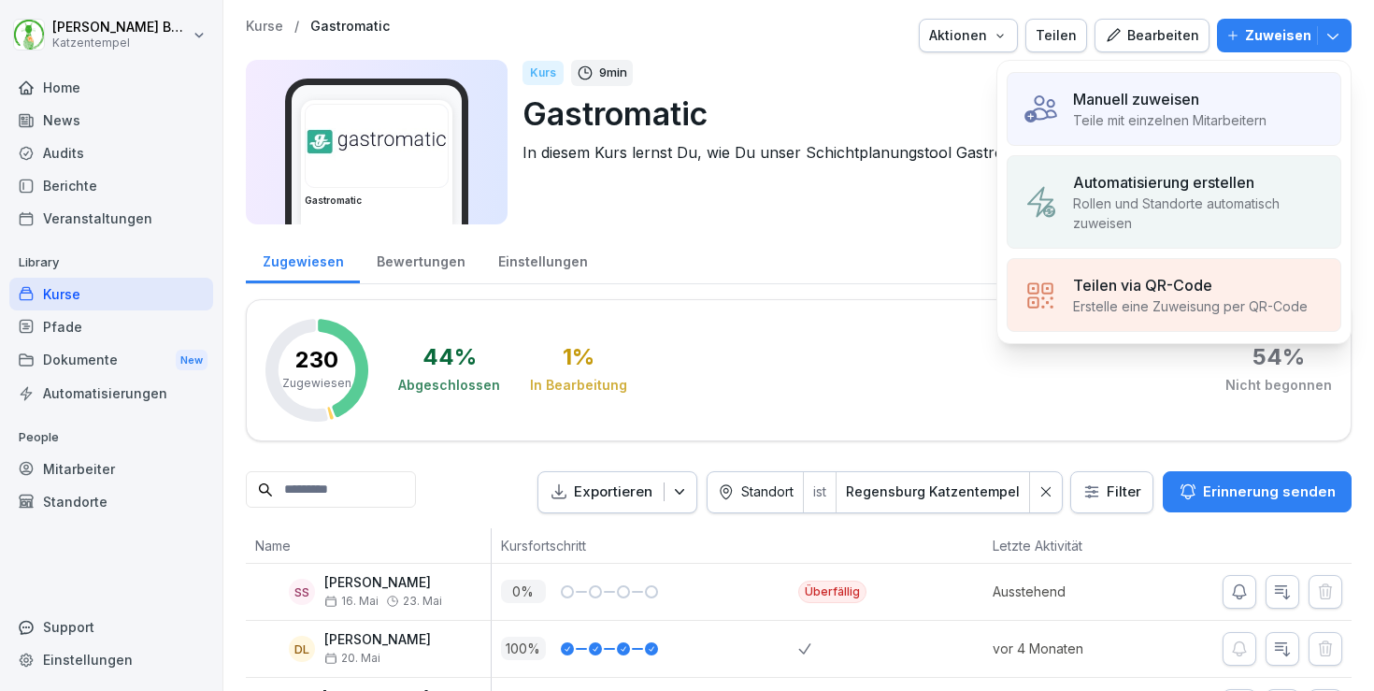
click at [1344, 40] on button "Zuweisen" at bounding box center [1284, 36] width 135 height 34
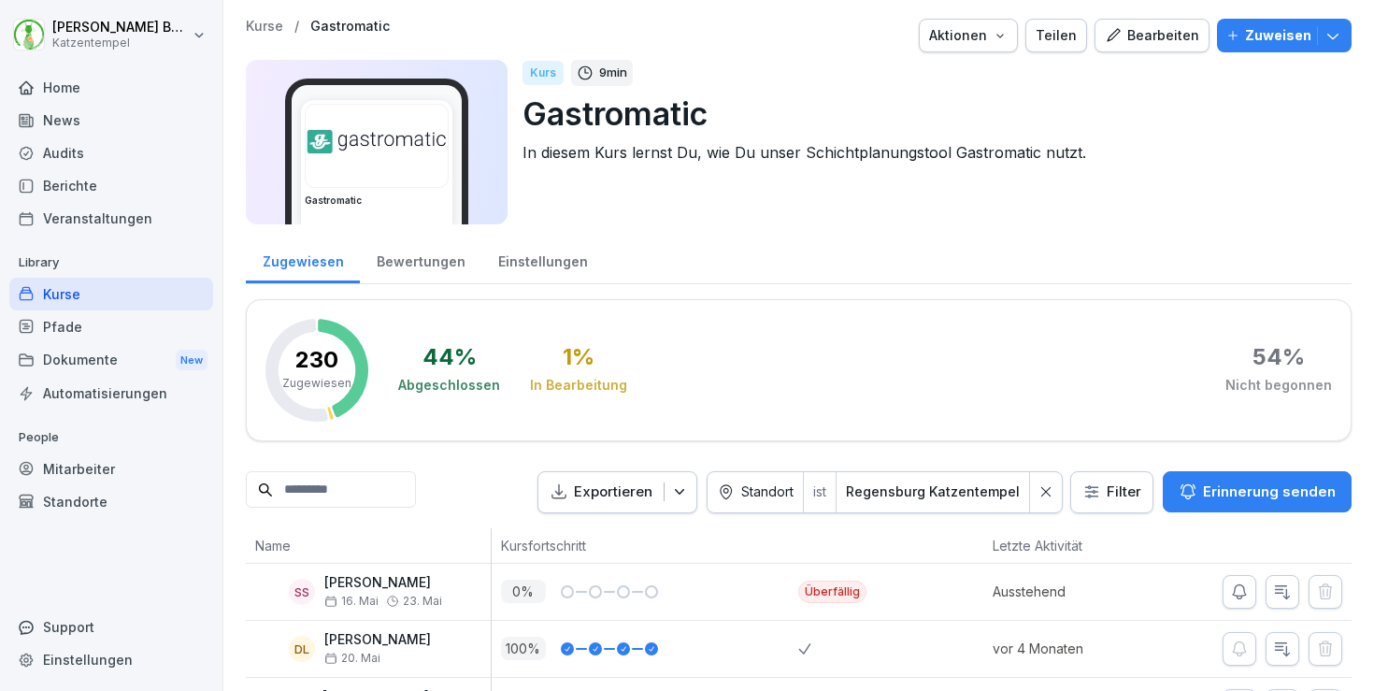
click at [520, 271] on div "Einstellungen" at bounding box center [542, 260] width 122 height 48
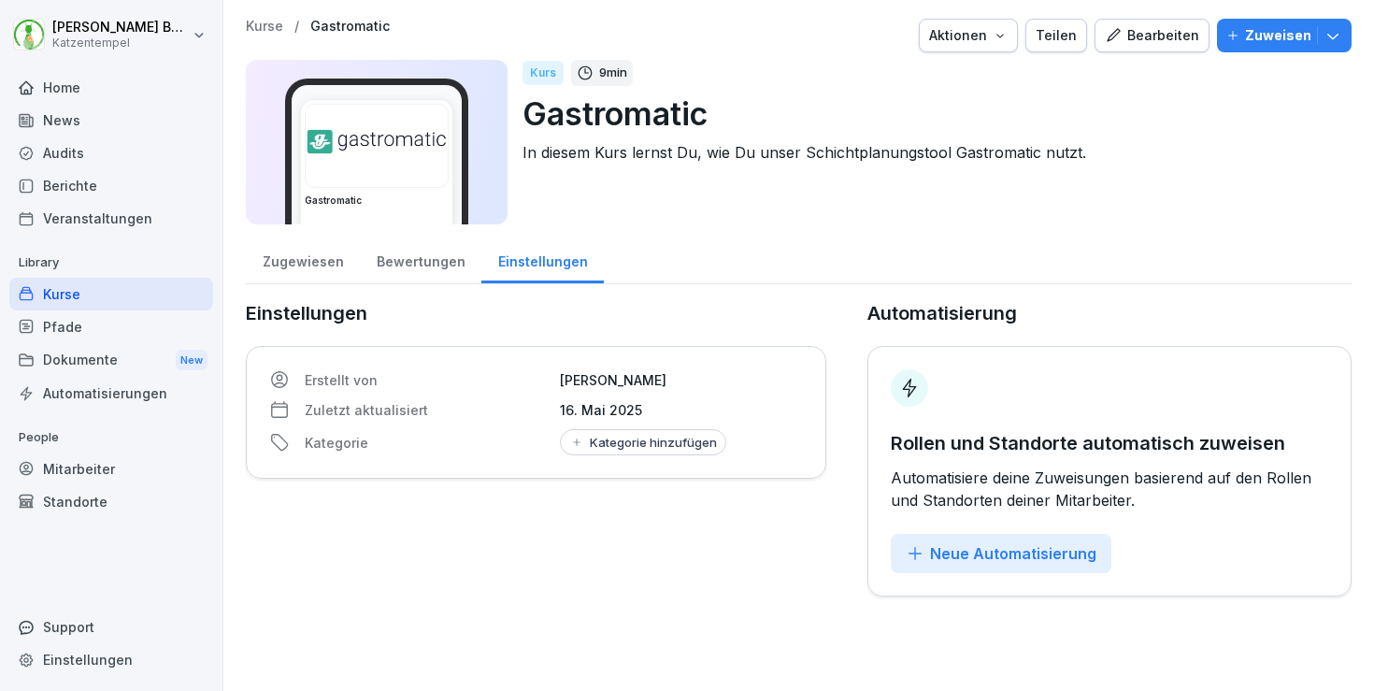
click at [409, 261] on div "Bewertungen" at bounding box center [421, 260] width 122 height 48
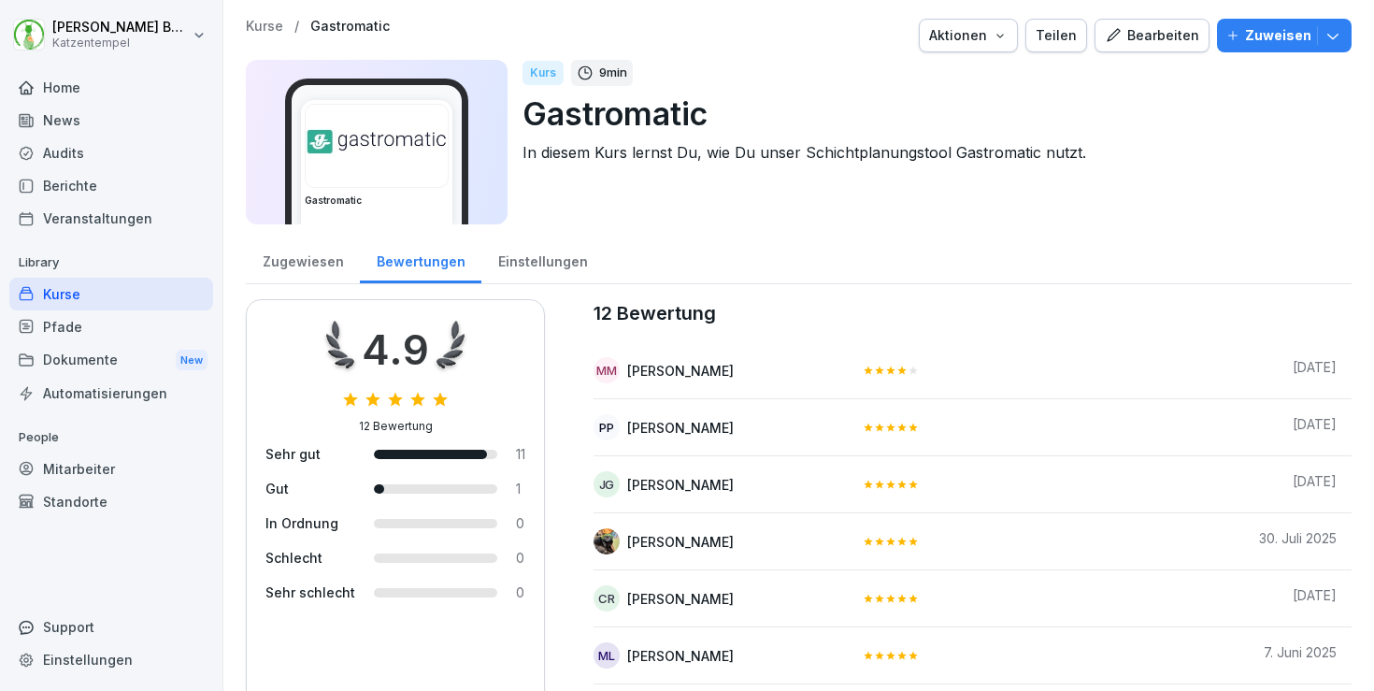
click at [264, 256] on div "Zugewiesen" at bounding box center [303, 260] width 114 height 48
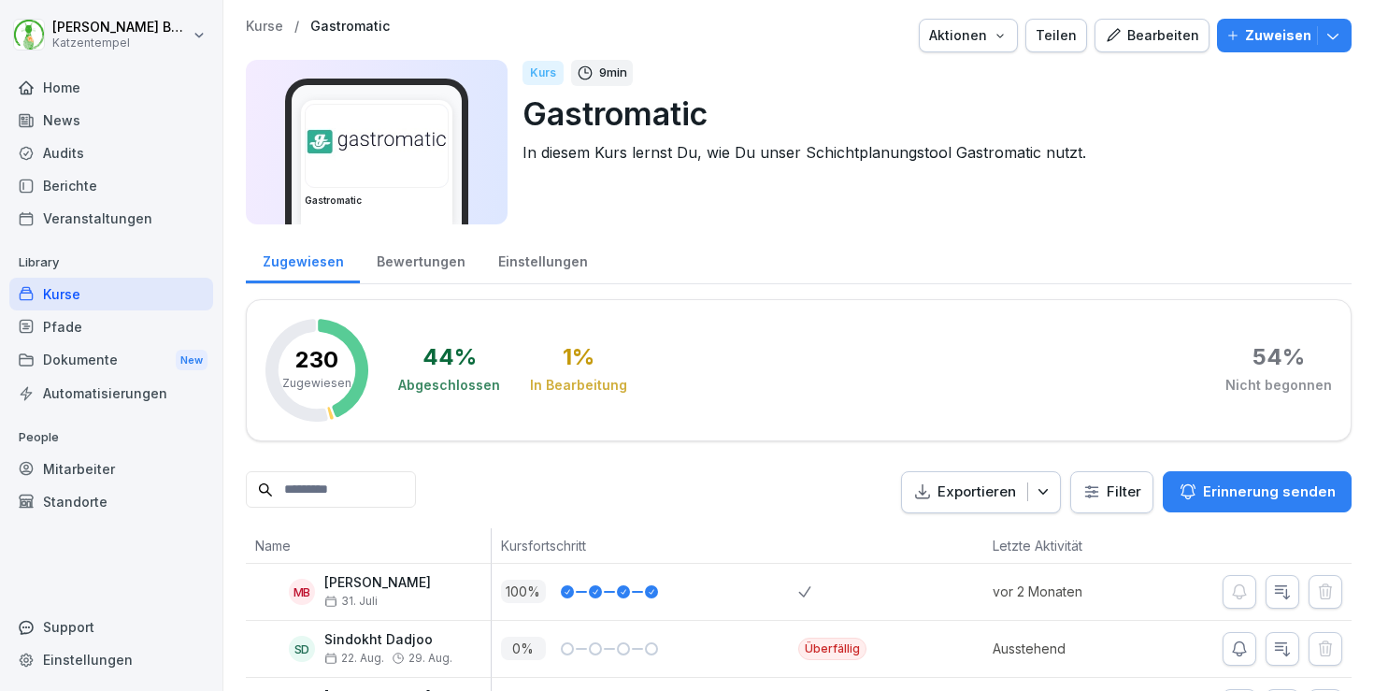
click at [1141, 28] on div "Bearbeiten" at bounding box center [1152, 35] width 94 height 21
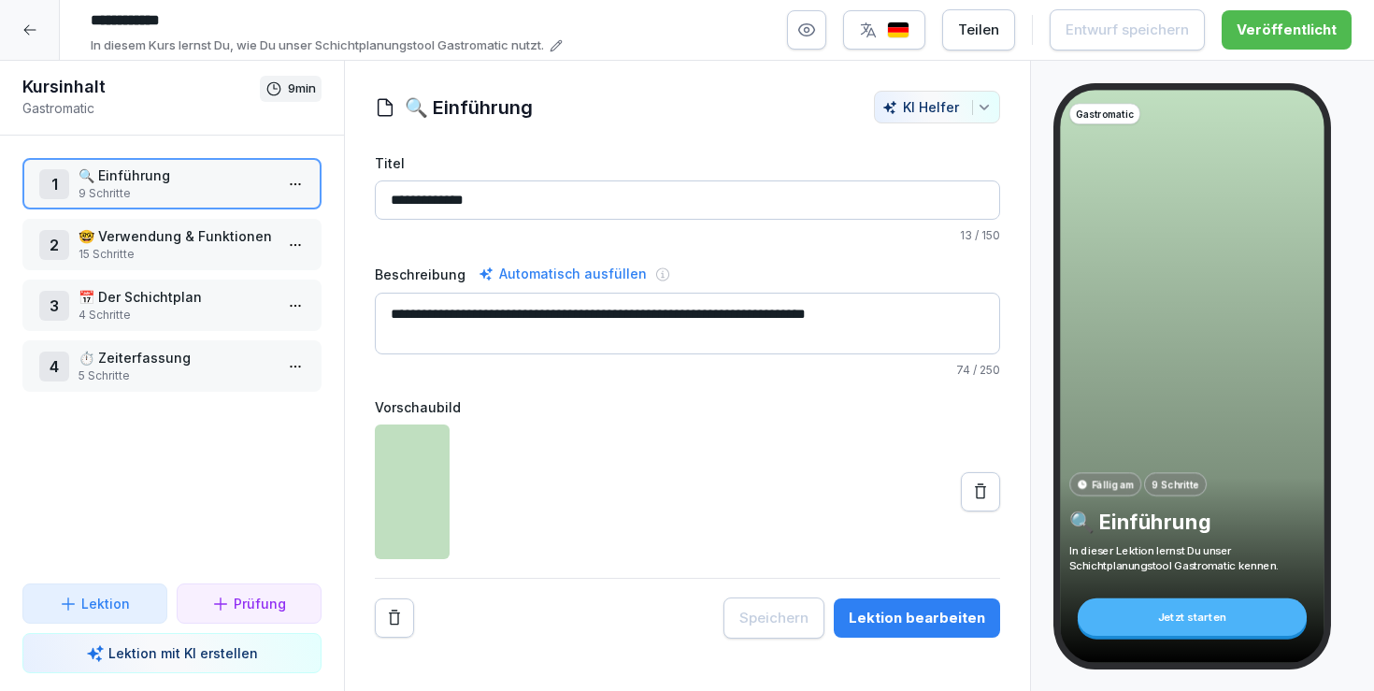
click at [912, 605] on button "Lektion bearbeiten" at bounding box center [917, 617] width 166 height 39
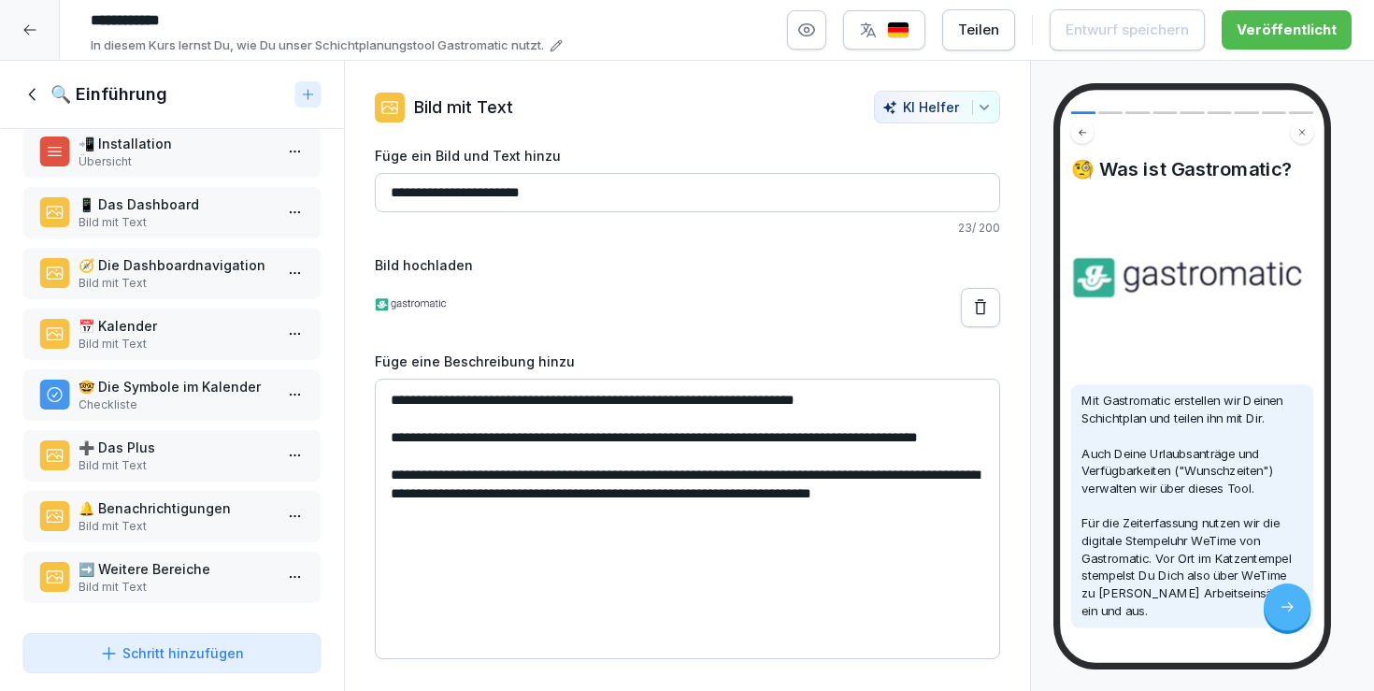
scroll to position [93, 0]
click at [136, 572] on p "➡️ Weitere Bereiche" at bounding box center [176, 569] width 194 height 20
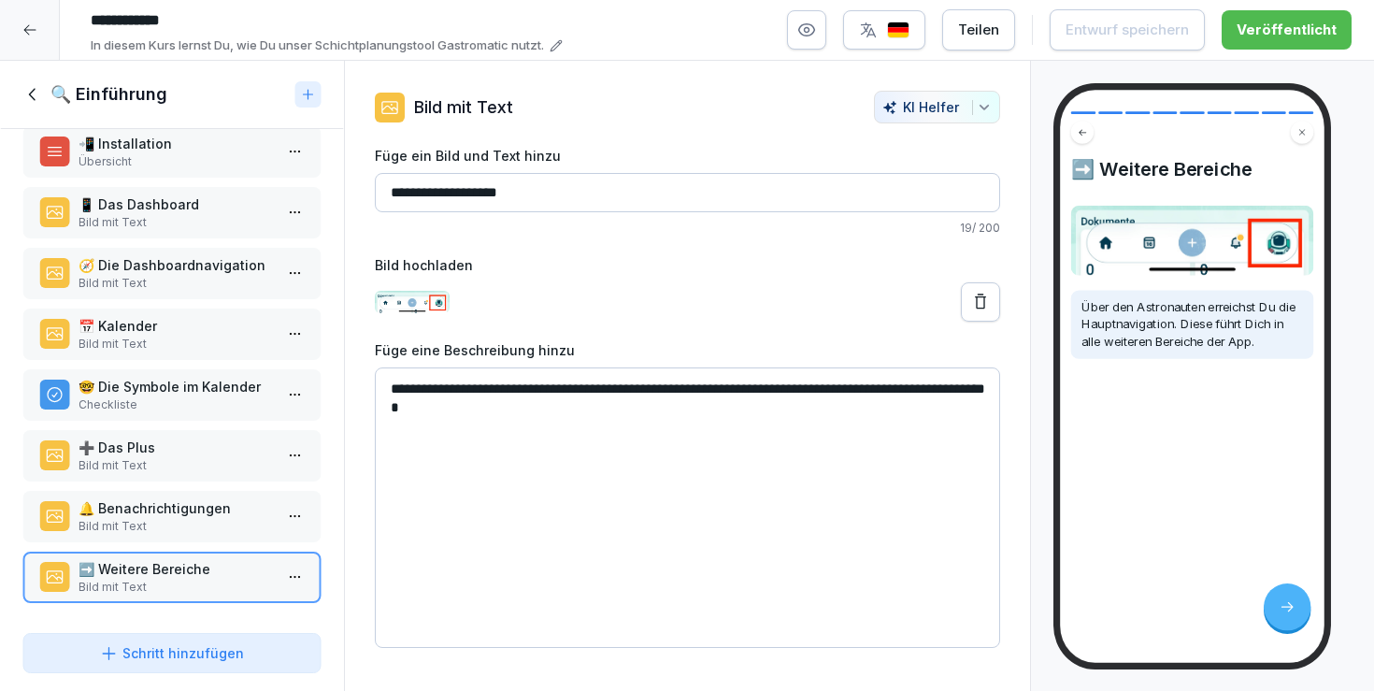
click at [79, 87] on h1 "🔍 Einführung" at bounding box center [108, 94] width 117 height 22
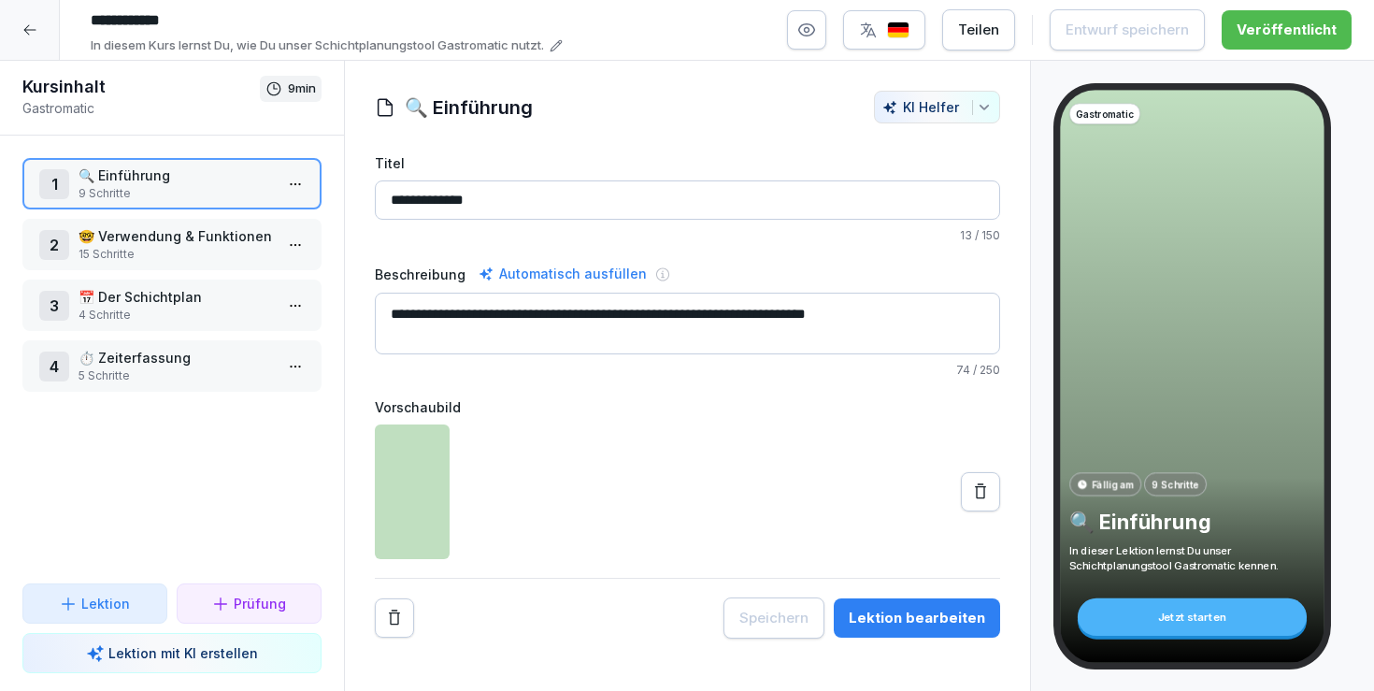
click at [122, 239] on p "🤓 Verwendung & Funktionen" at bounding box center [176, 236] width 194 height 20
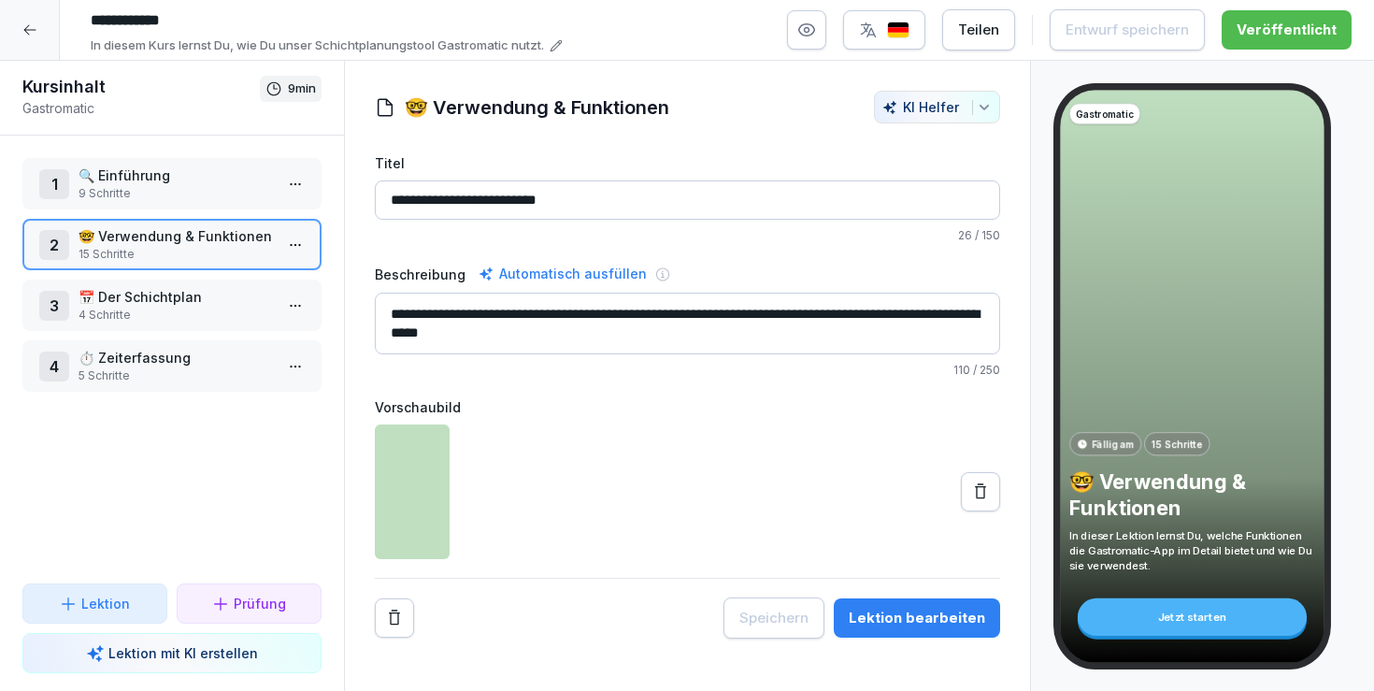
click at [922, 623] on div "Lektion bearbeiten" at bounding box center [917, 618] width 136 height 21
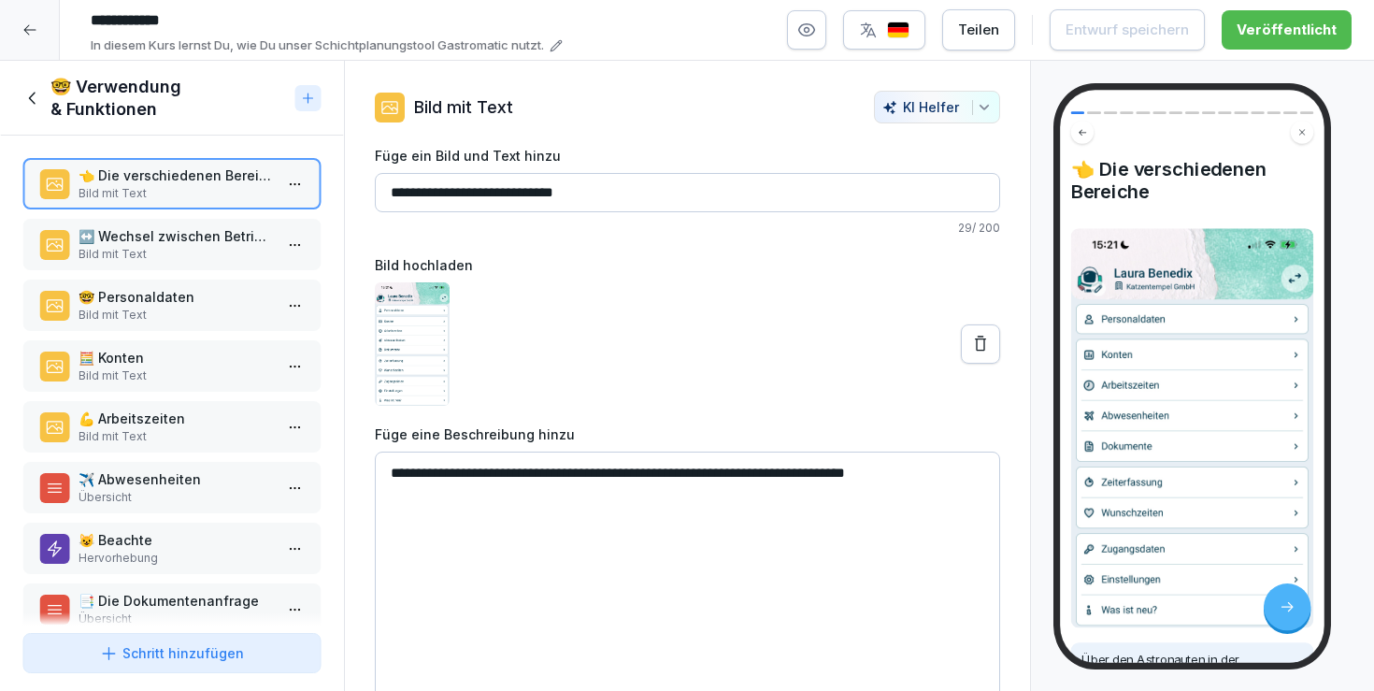
click at [124, 254] on p "Bild mit Text" at bounding box center [176, 254] width 194 height 17
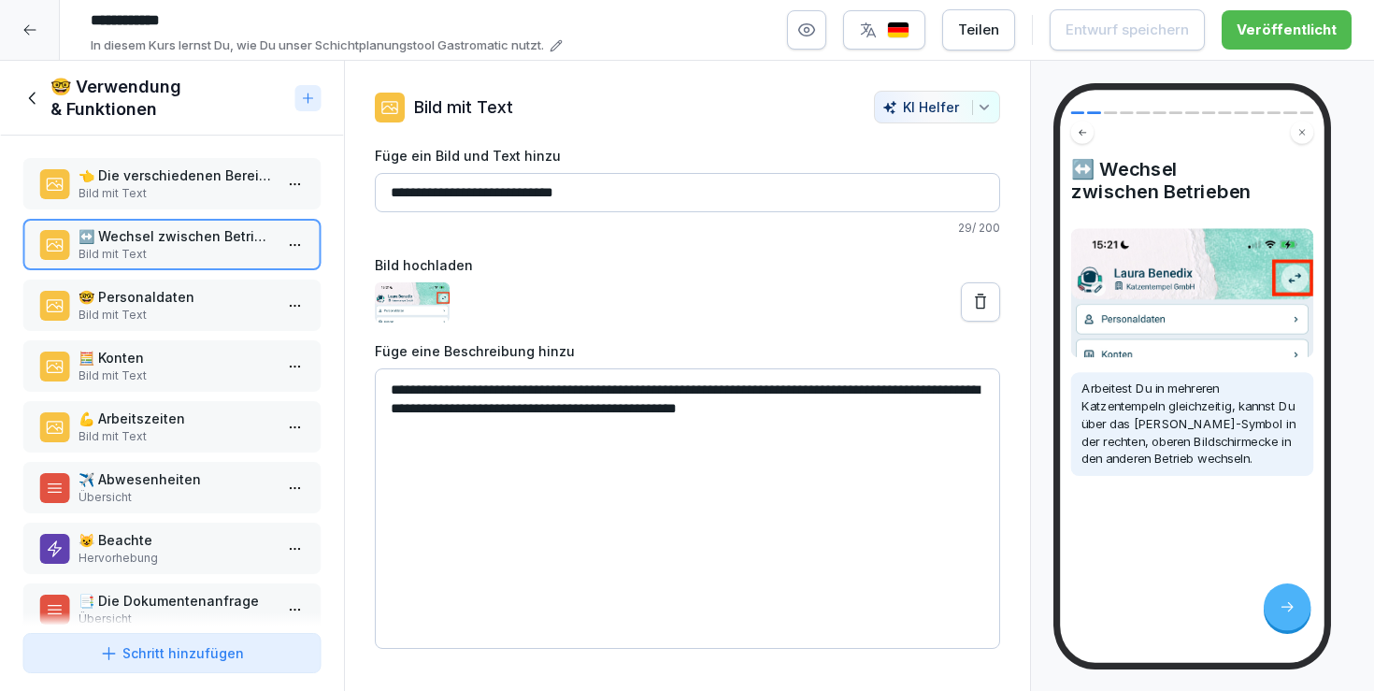
click at [170, 313] on p "Bild mit Text" at bounding box center [176, 315] width 194 height 17
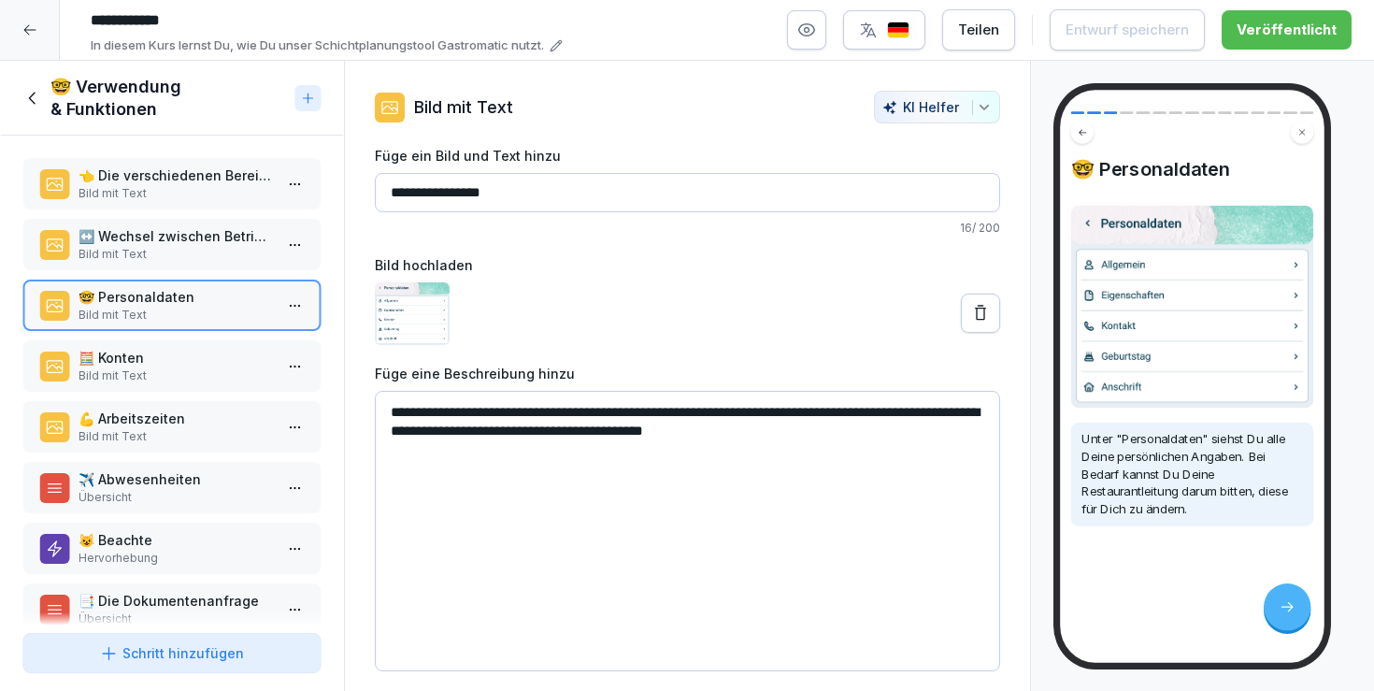
click at [174, 365] on p "🧮 Konten" at bounding box center [176, 358] width 194 height 20
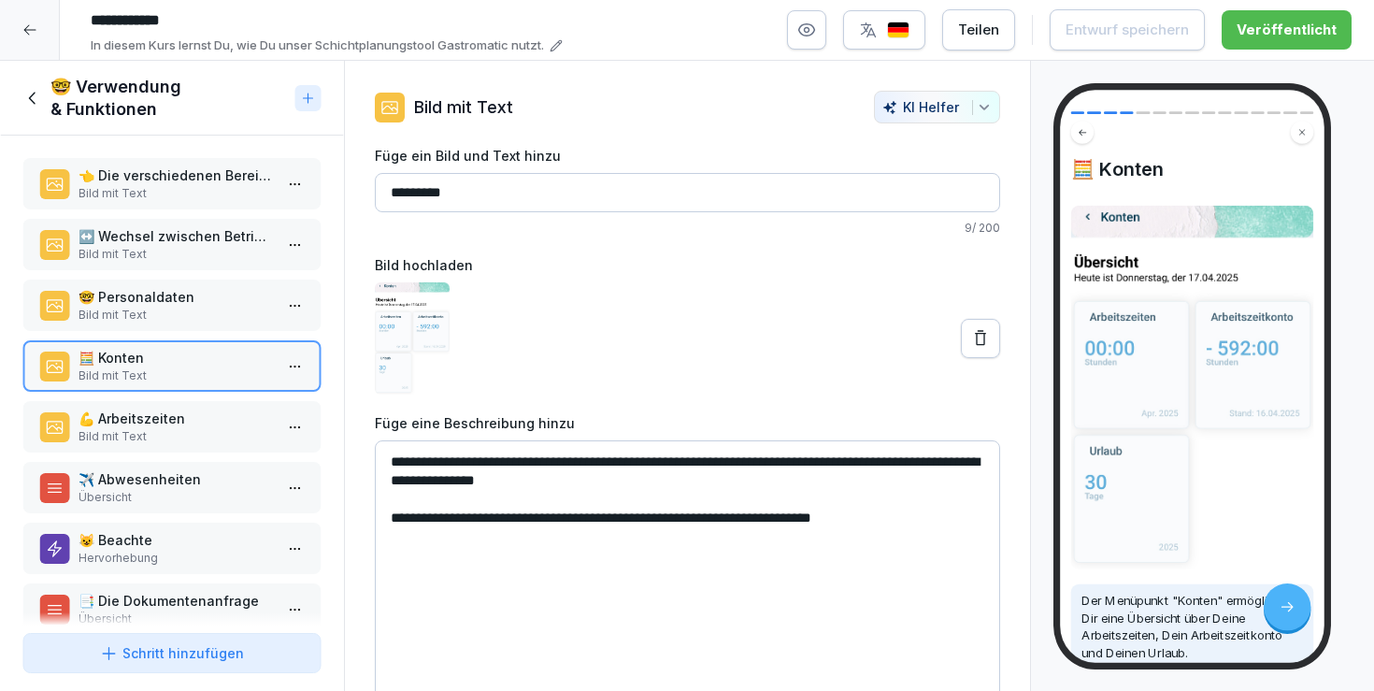
click at [181, 515] on div "👈 Die verschiedenen Bereiche Bild mit Text ↔️ Wechsel zwischen Betrieben Bild m…" at bounding box center [172, 381] width 344 height 490
click at [194, 592] on p "📑 Die Dokumentenanfrage" at bounding box center [176, 601] width 194 height 20
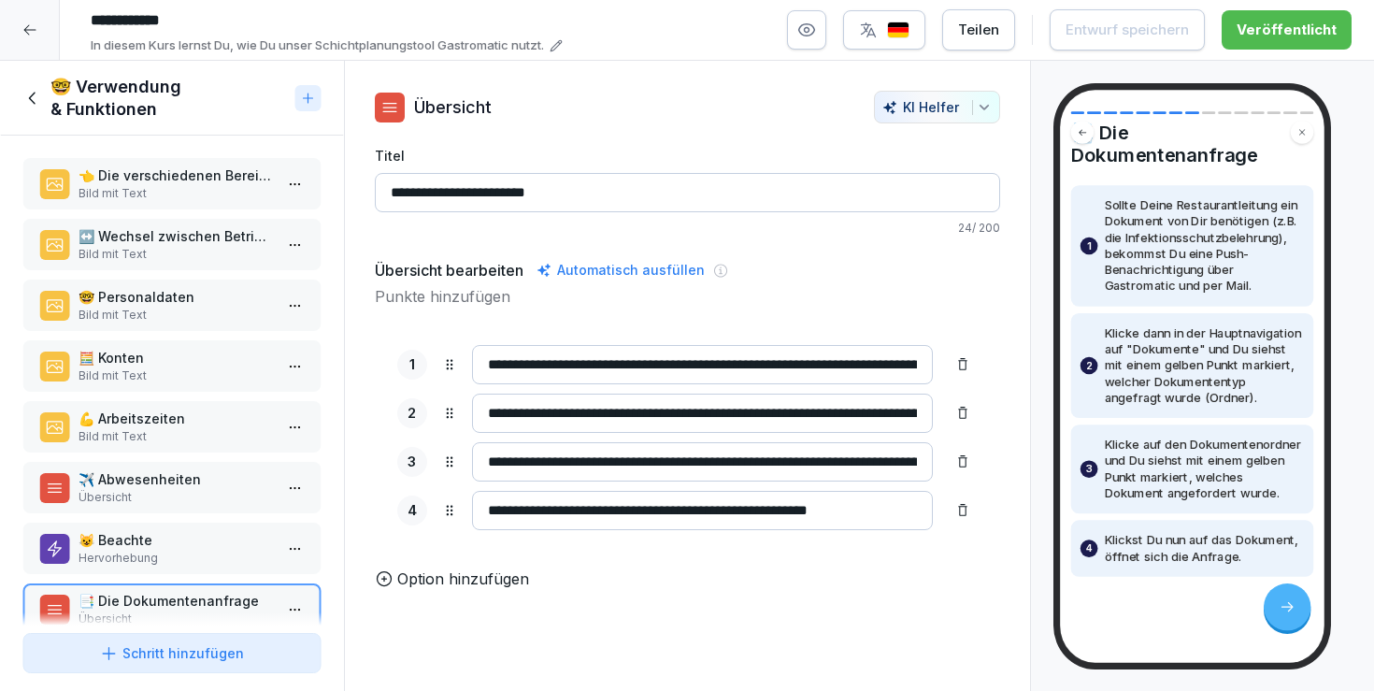
scroll to position [73, 0]
click at [166, 523] on div "😺 Beachte Hervorhebung" at bounding box center [171, 548] width 299 height 51
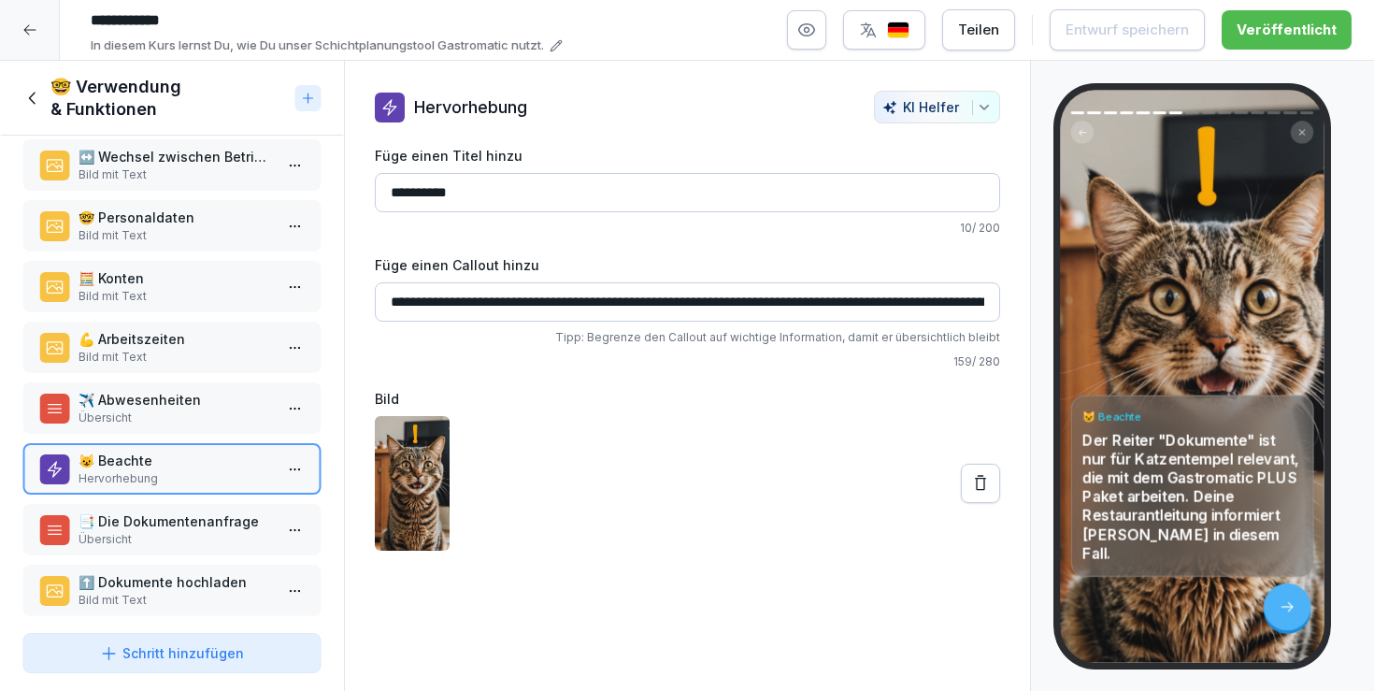
scroll to position [92, 0]
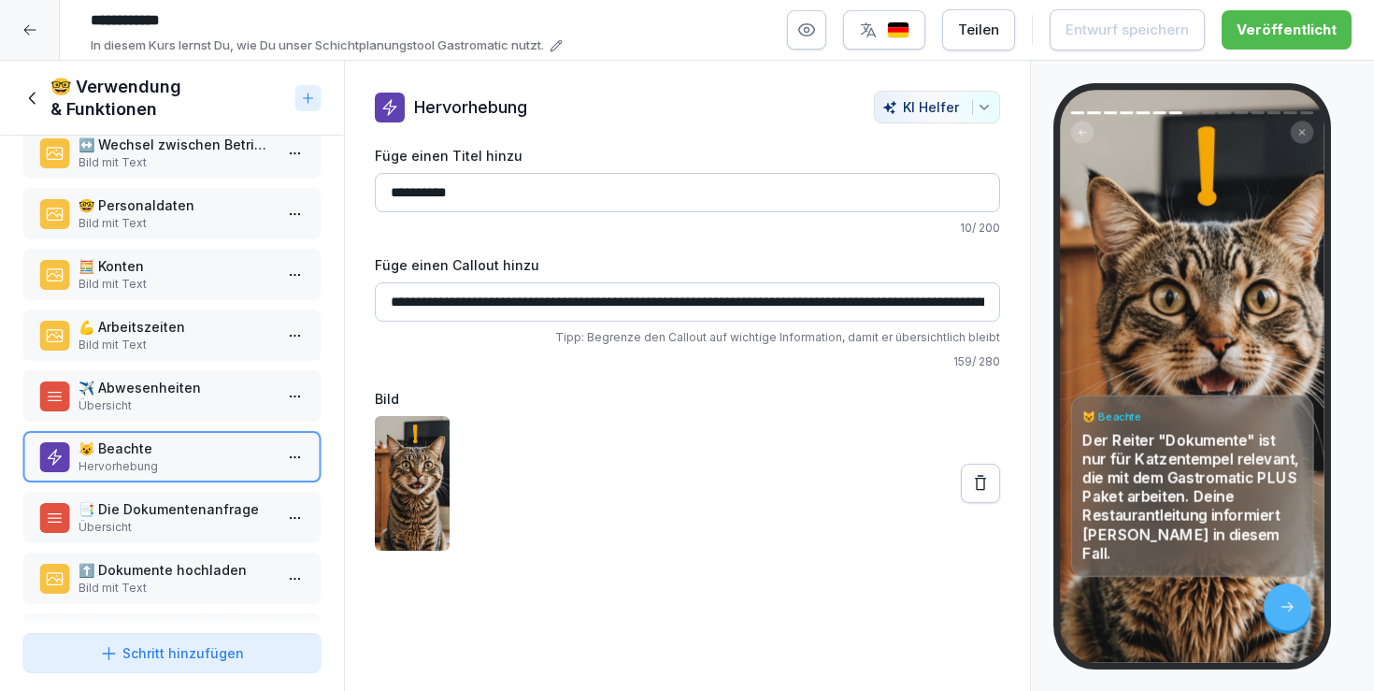
click at [175, 527] on p "Übersicht" at bounding box center [176, 527] width 194 height 17
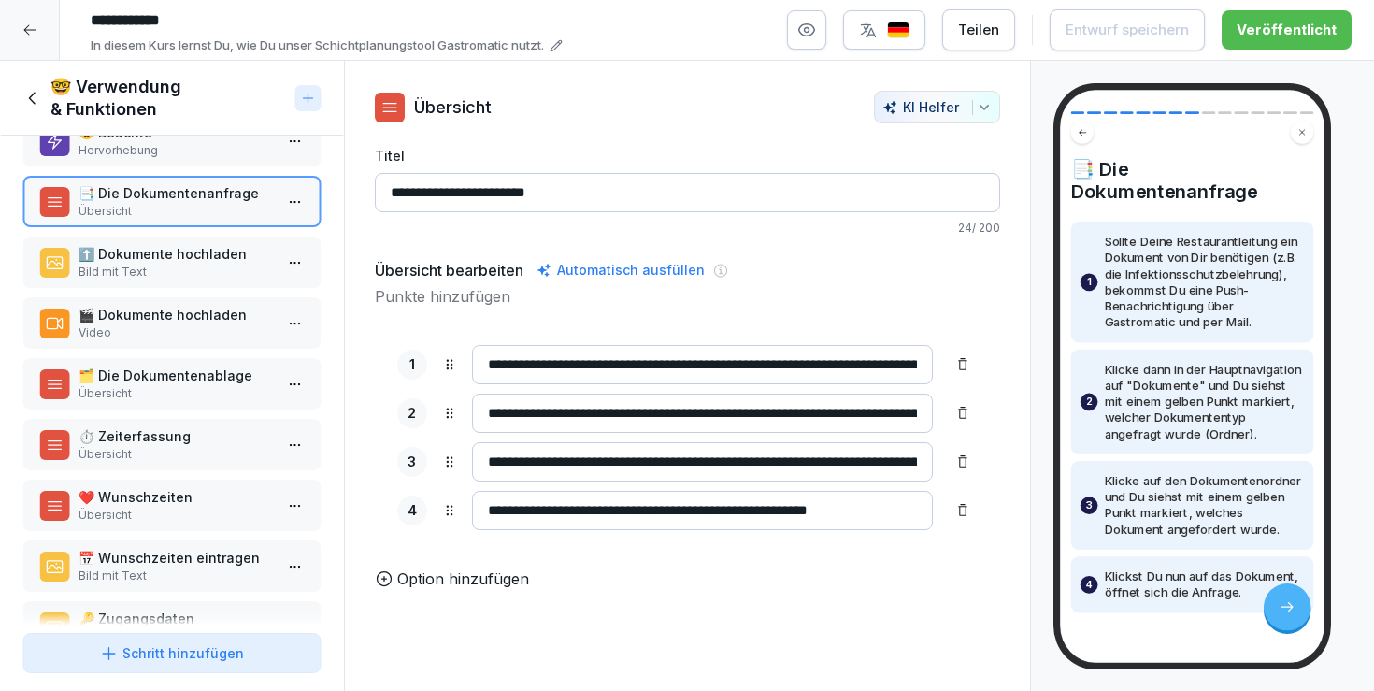
scroll to position [412, 0]
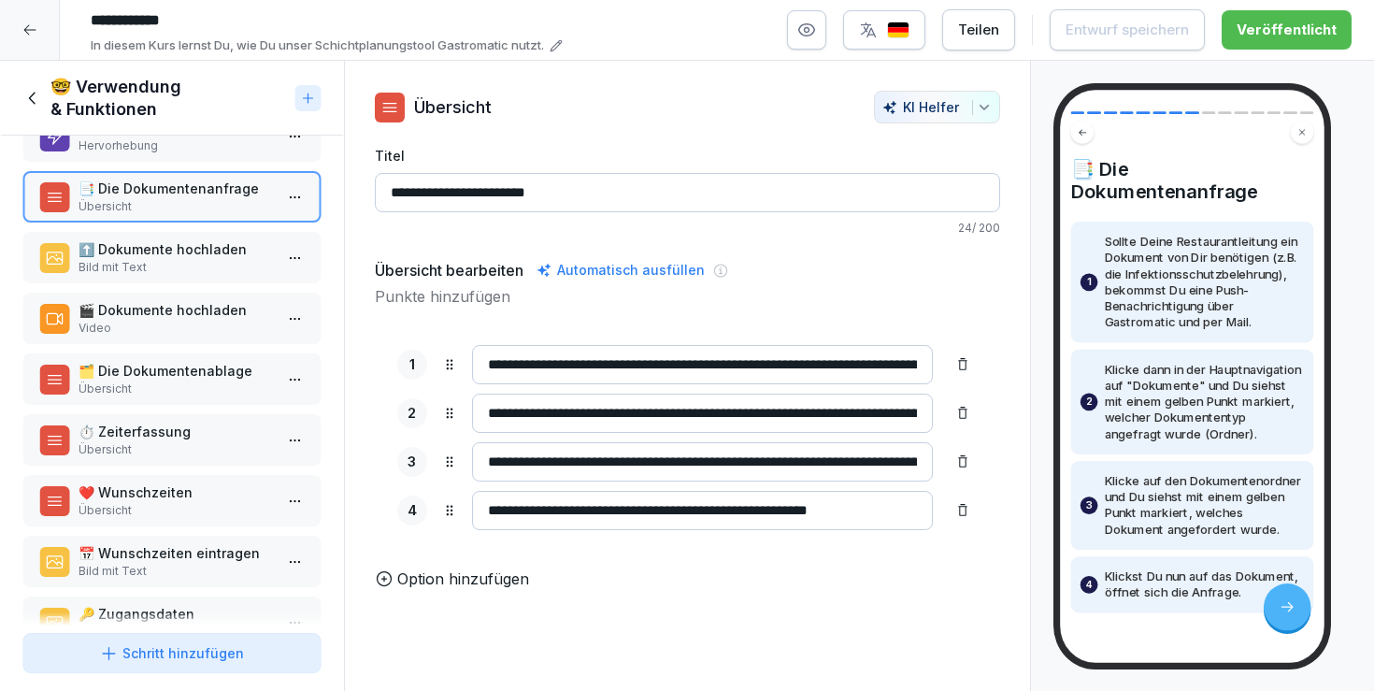
click at [51, 105] on h1 "🤓 Verwendung & Funktionen" at bounding box center [168, 98] width 237 height 45
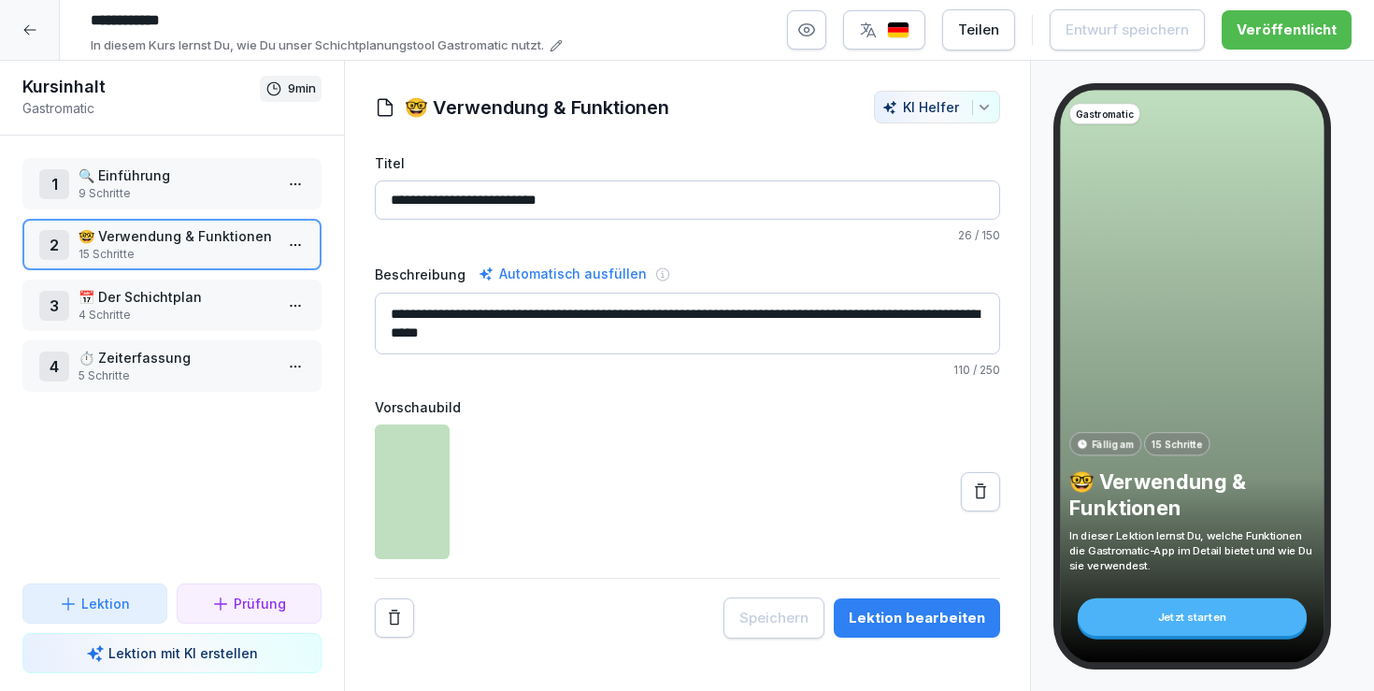
click at [33, 22] on div at bounding box center [30, 30] width 60 height 60
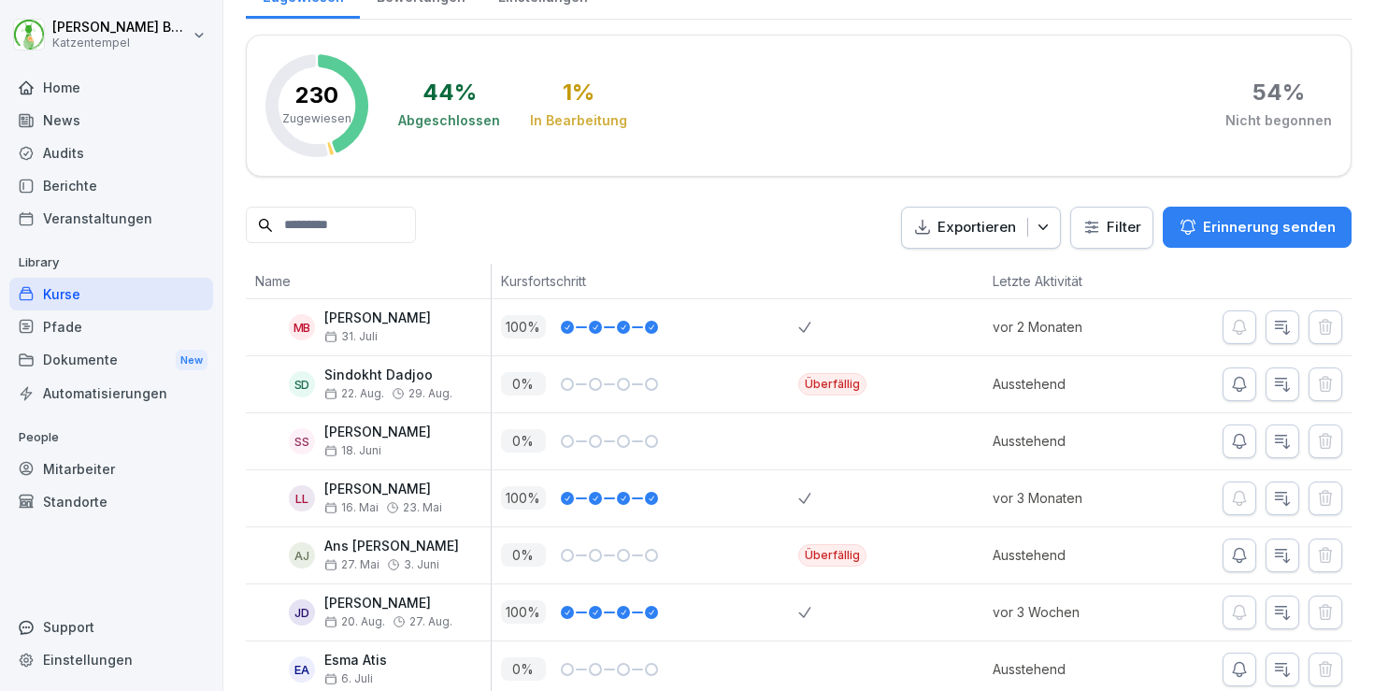
scroll to position [268, 0]
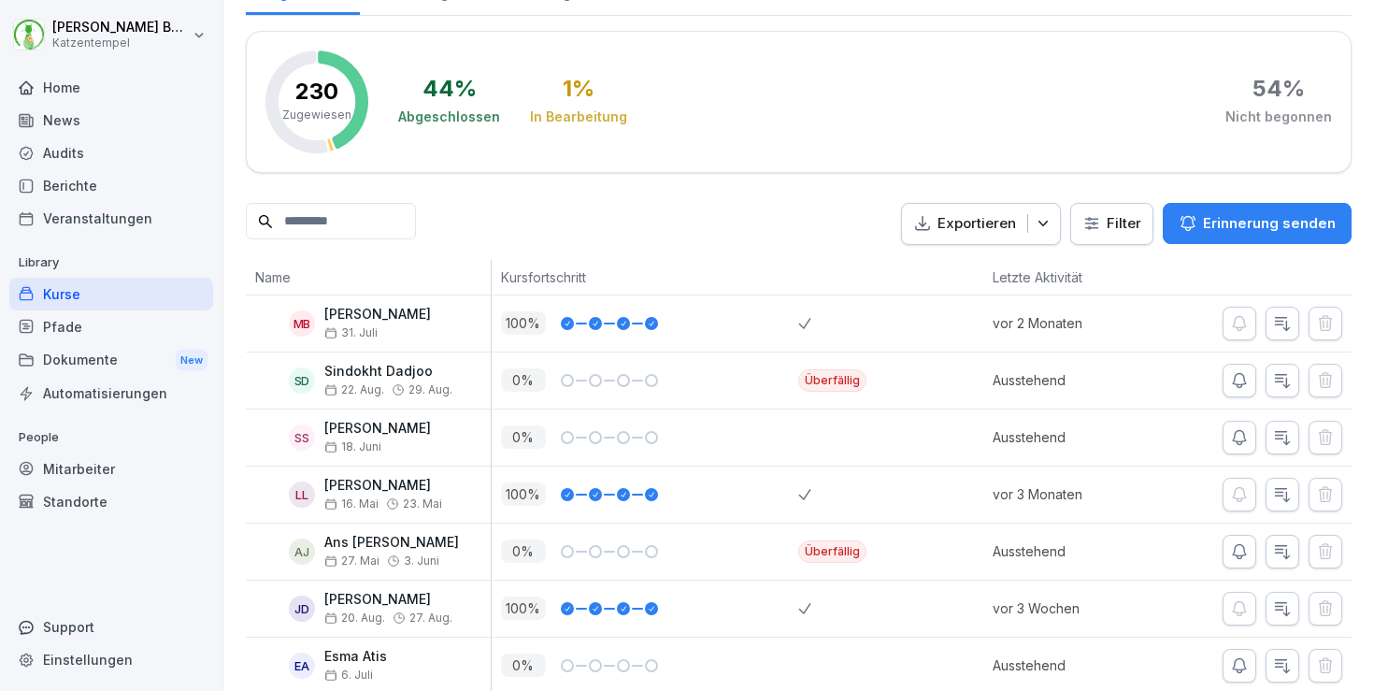
click at [371, 311] on p "[PERSON_NAME]" at bounding box center [377, 315] width 107 height 16
click at [124, 326] on div "Pfade" at bounding box center [111, 326] width 204 height 33
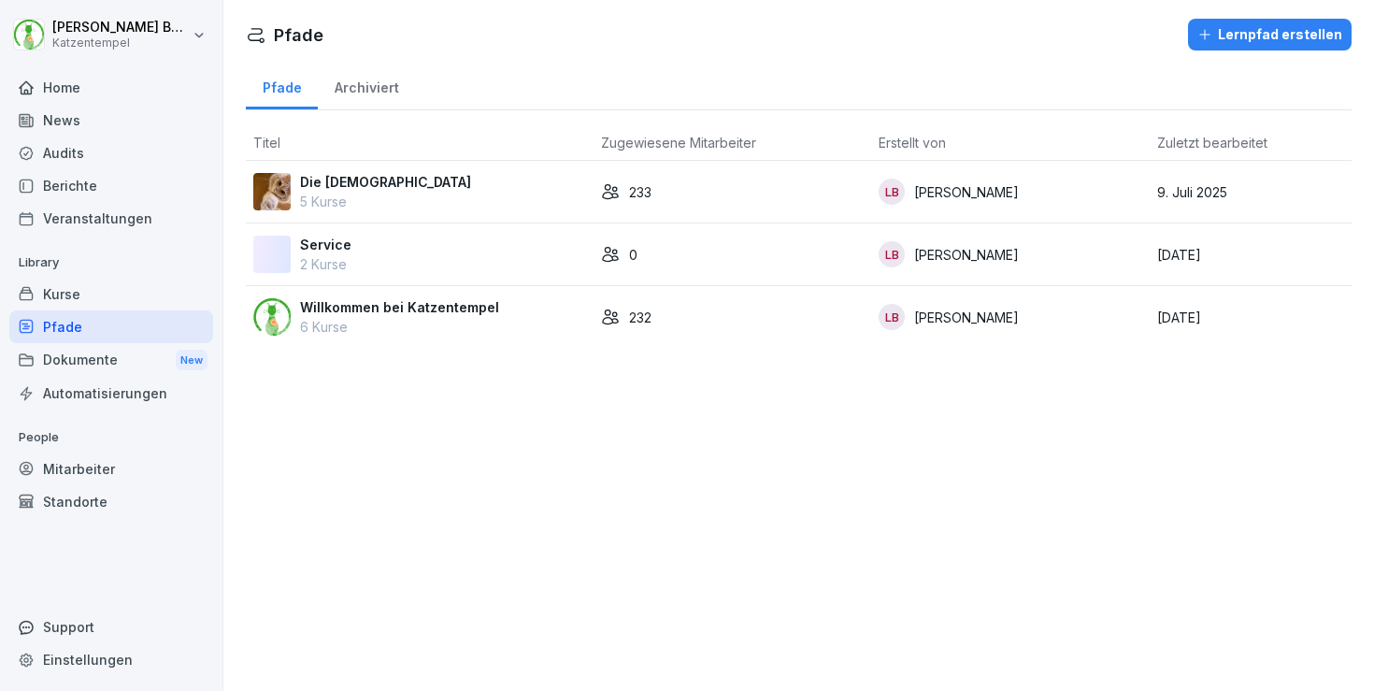
click at [109, 301] on div "Kurse" at bounding box center [111, 294] width 204 height 33
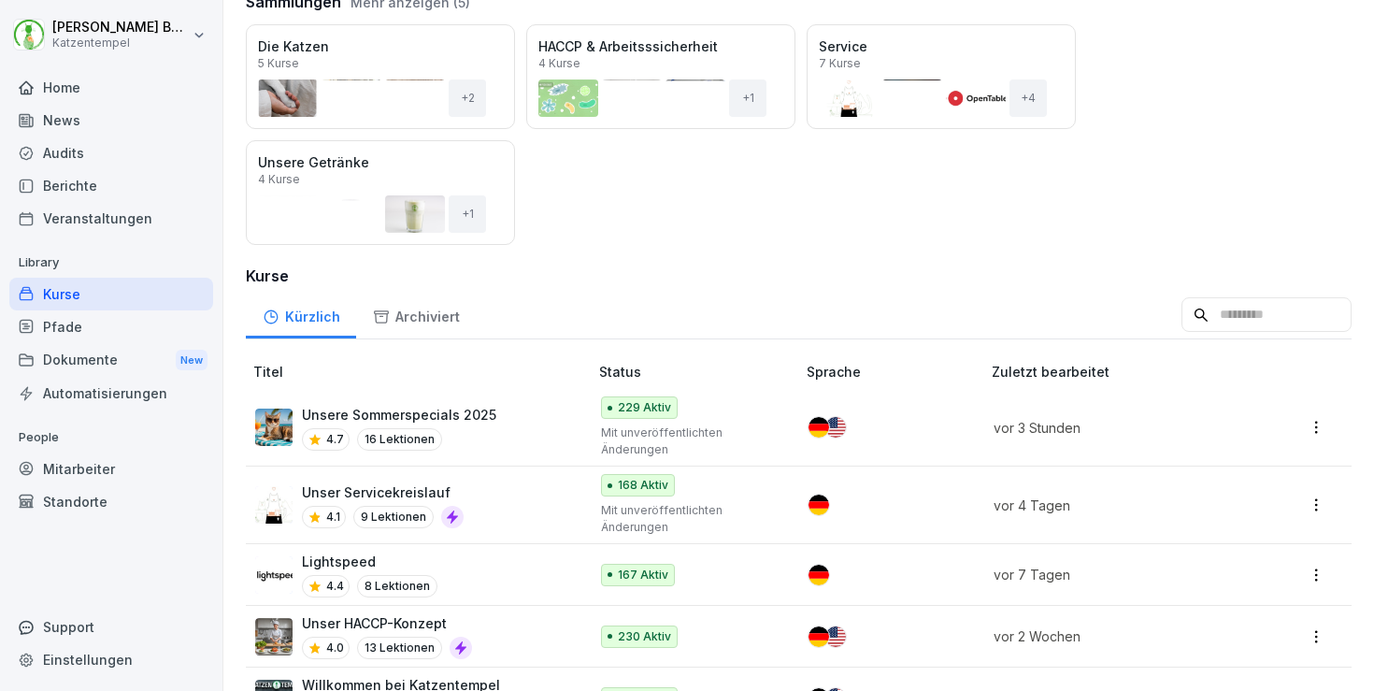
scroll to position [238, 0]
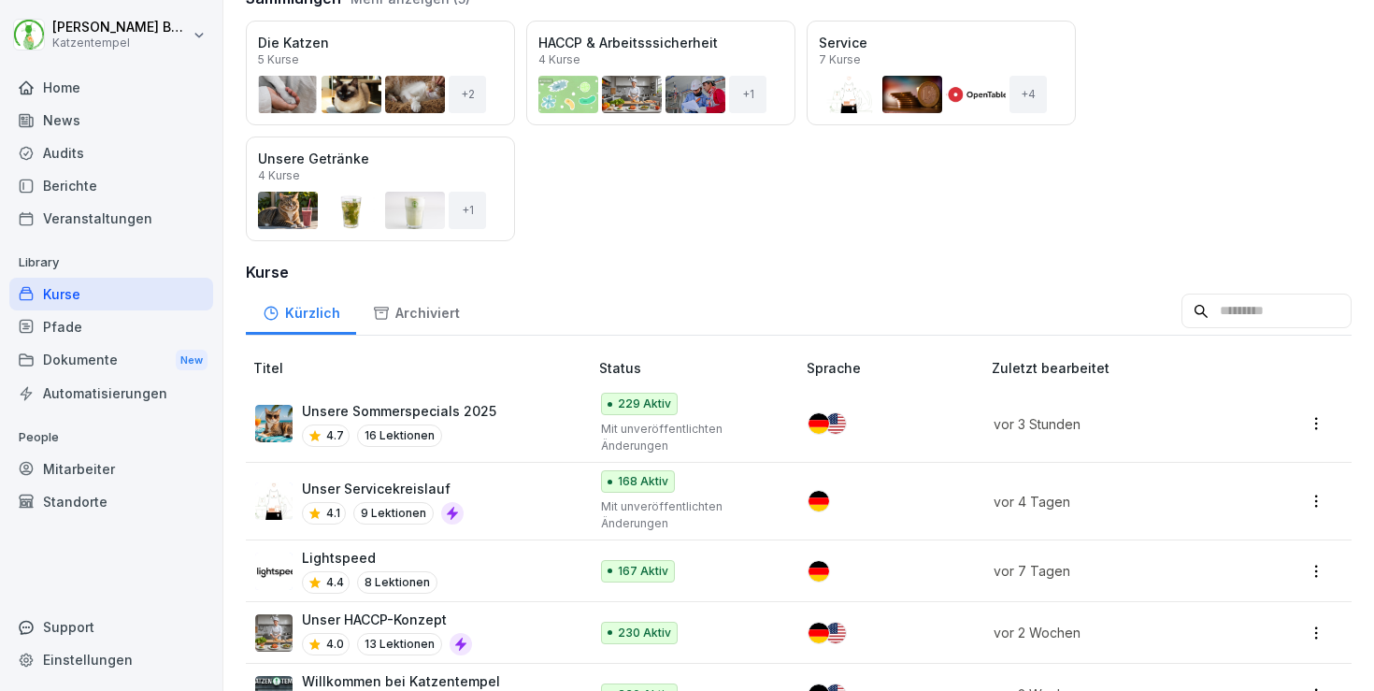
click at [1203, 303] on input at bounding box center [1267, 312] width 170 height 36
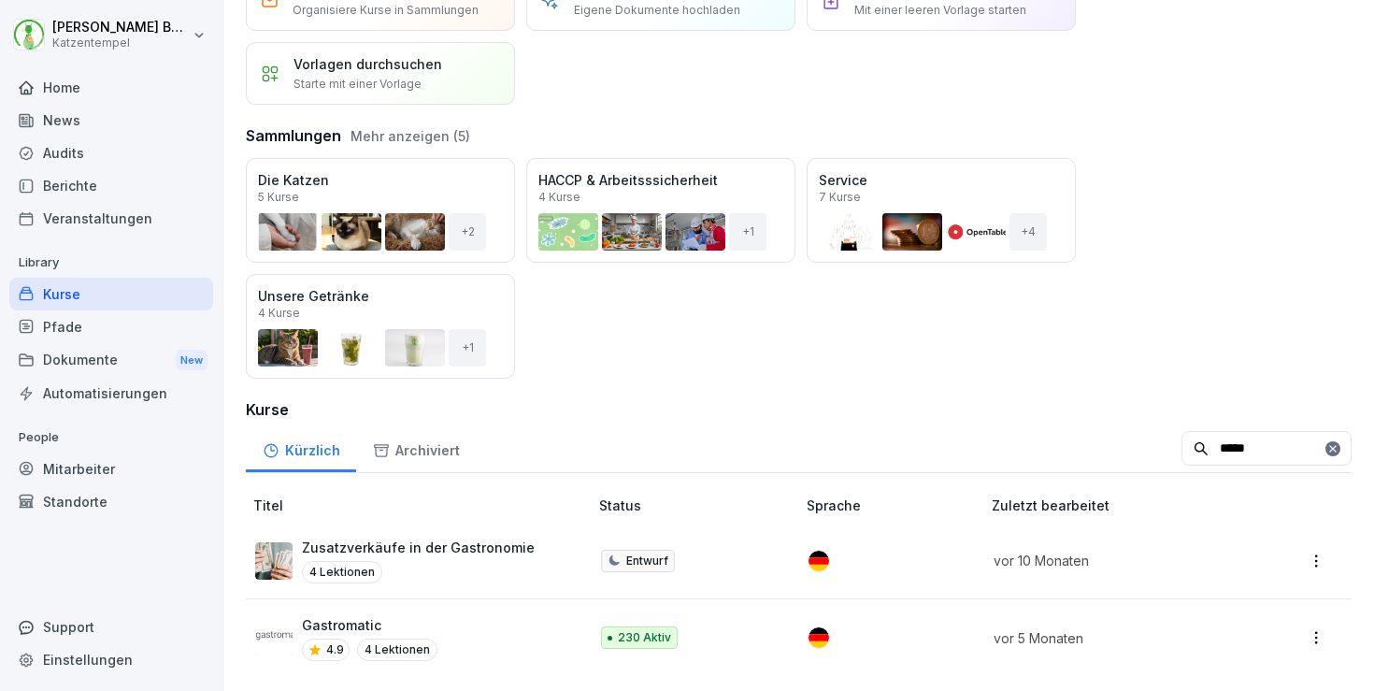
scroll to position [101, 0]
type input "*****"
click at [451, 625] on div "Gastromatic 4.9 4 Lektionen" at bounding box center [412, 638] width 314 height 46
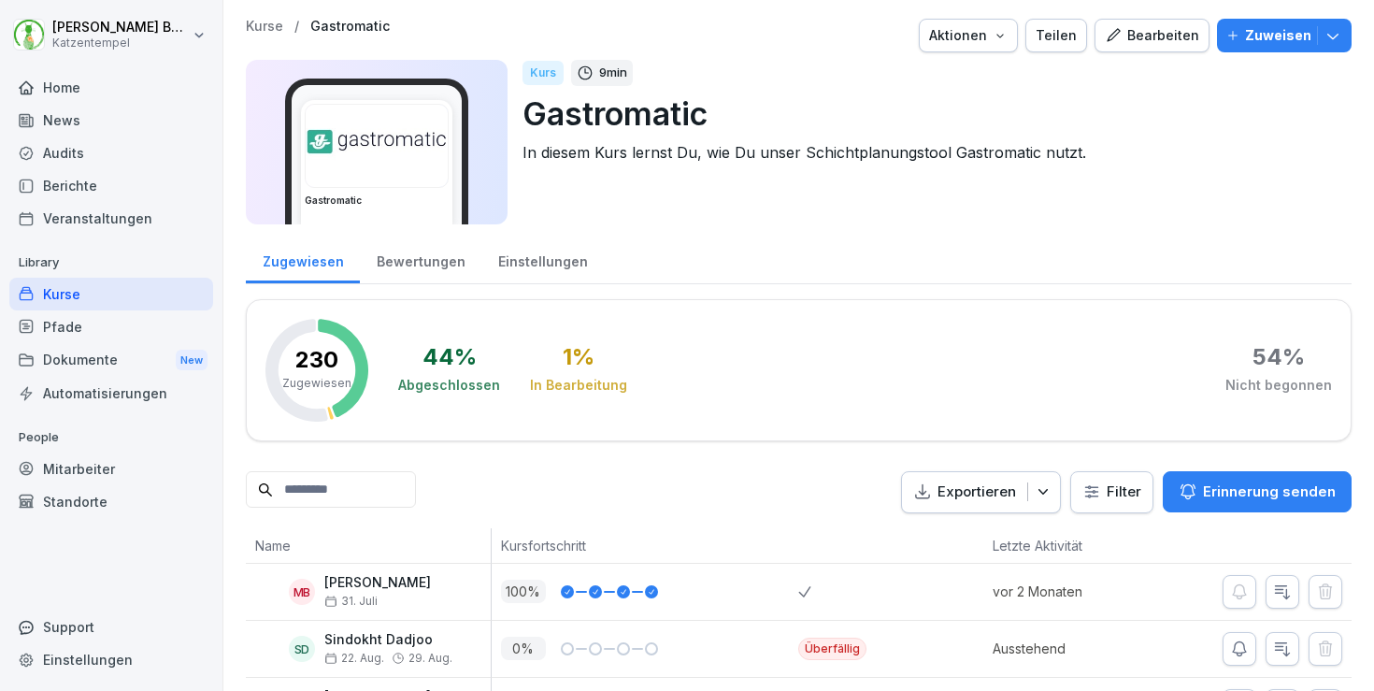
click at [1309, 27] on p "Zuweisen" at bounding box center [1278, 35] width 66 height 21
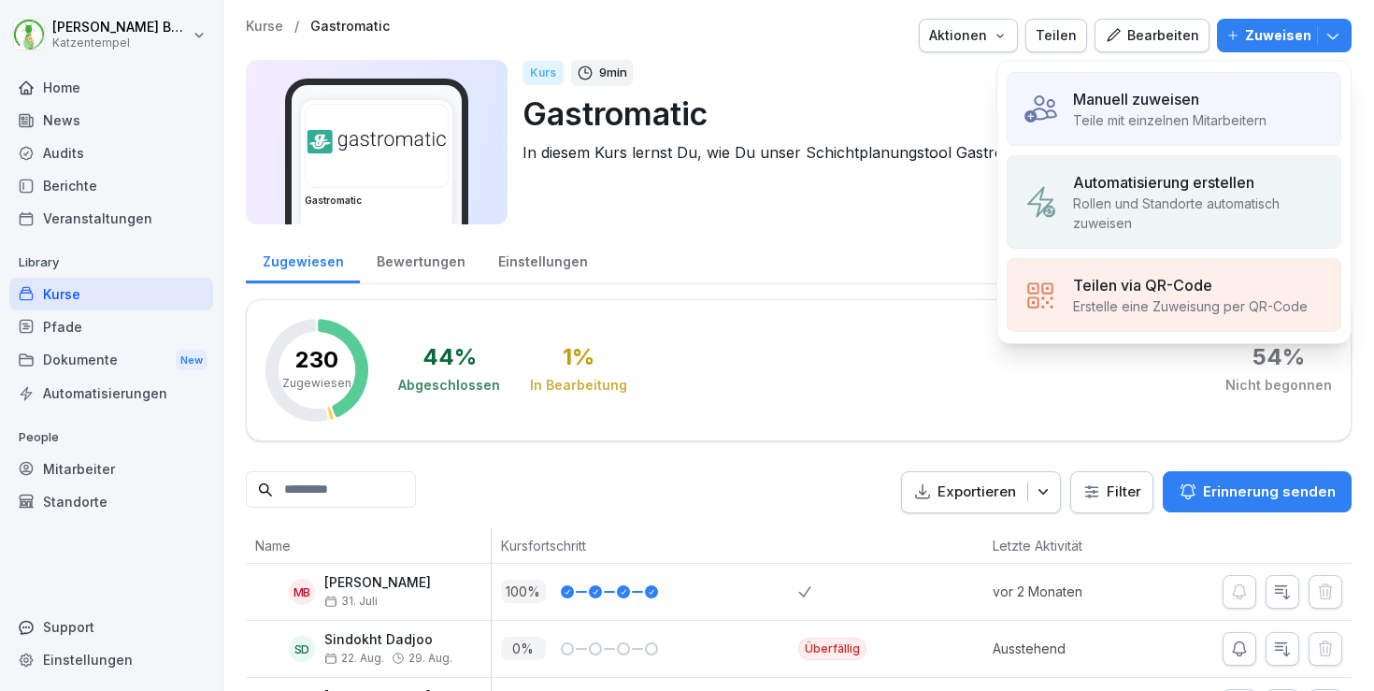
click at [1110, 99] on p "Manuell zuweisen" at bounding box center [1136, 99] width 126 height 22
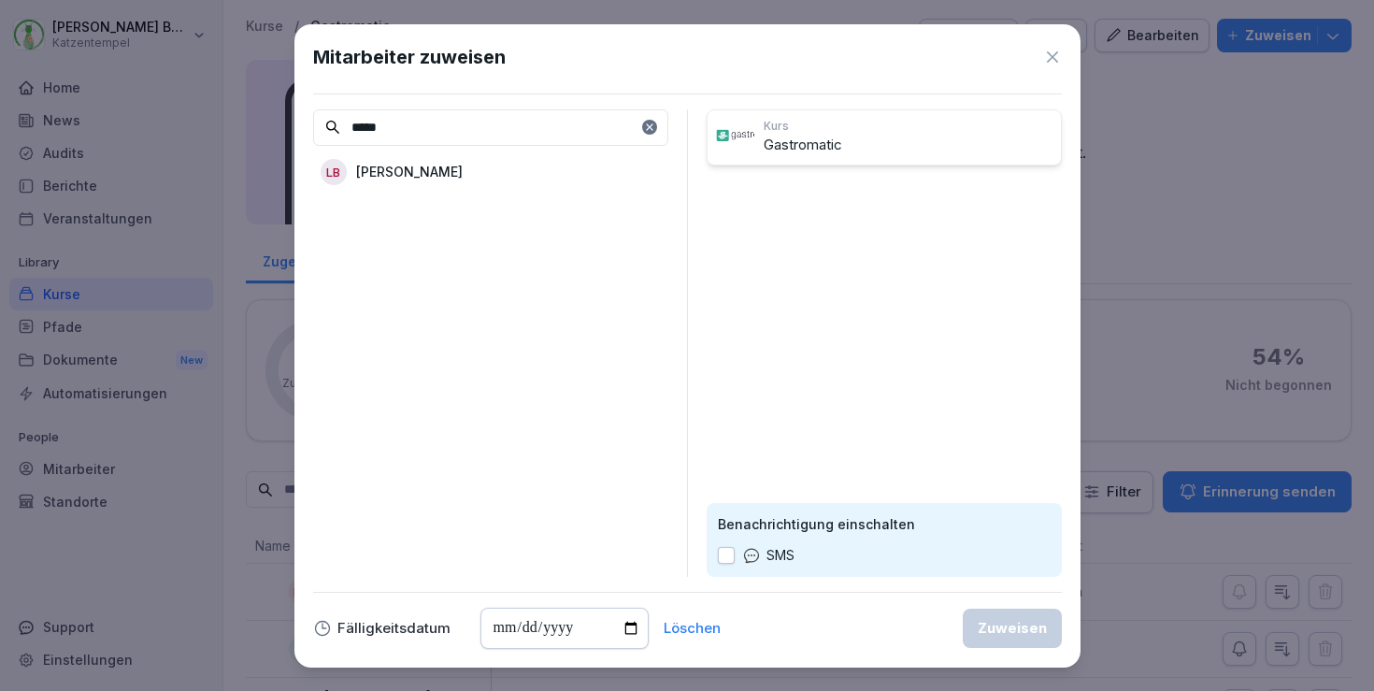
type input "*****"
click at [514, 176] on div "LB [PERSON_NAME]" at bounding box center [490, 172] width 355 height 34
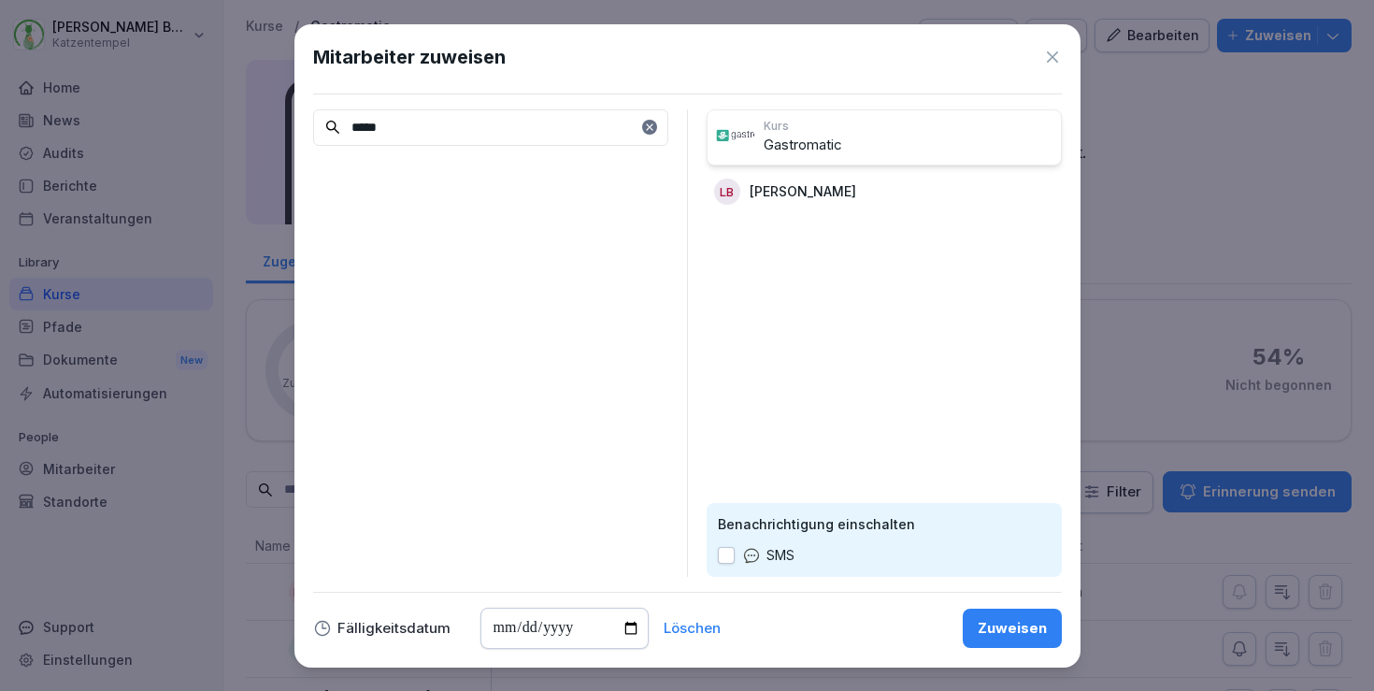
click at [1018, 630] on div "Zuweisen" at bounding box center [1012, 628] width 69 height 21
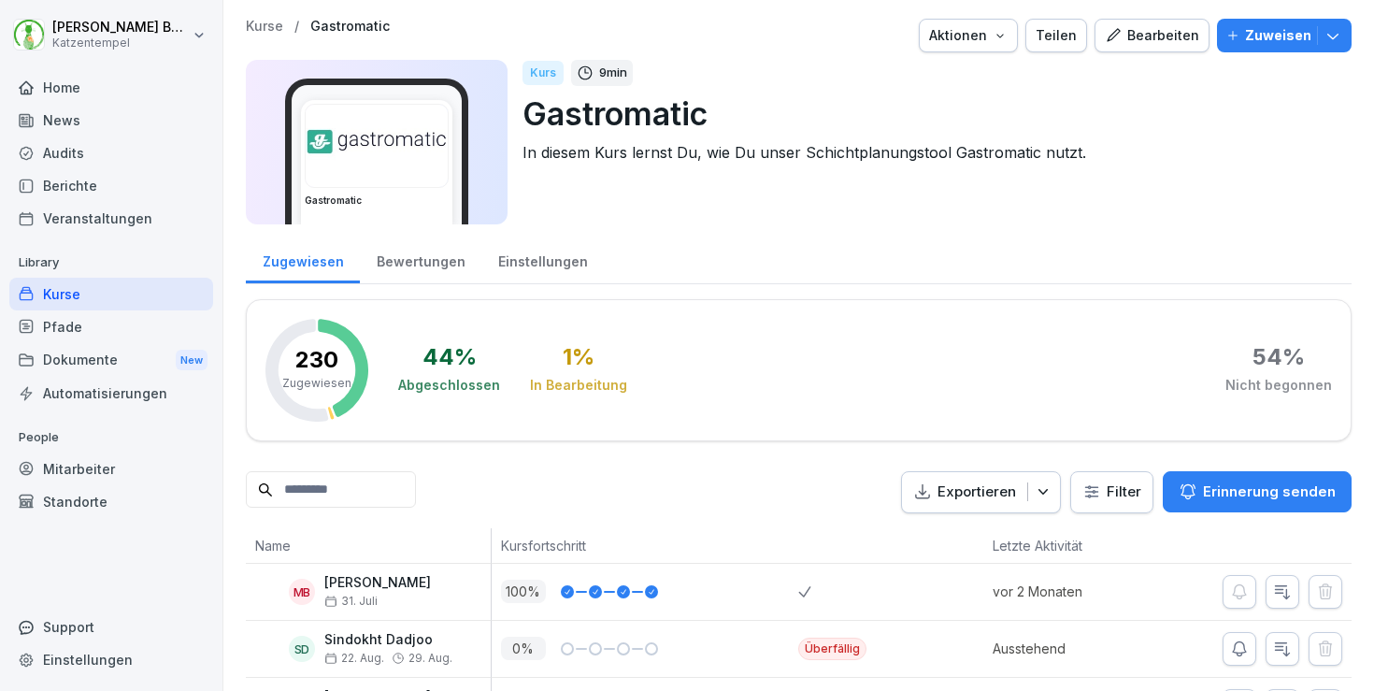
click at [414, 499] on input at bounding box center [331, 489] width 170 height 36
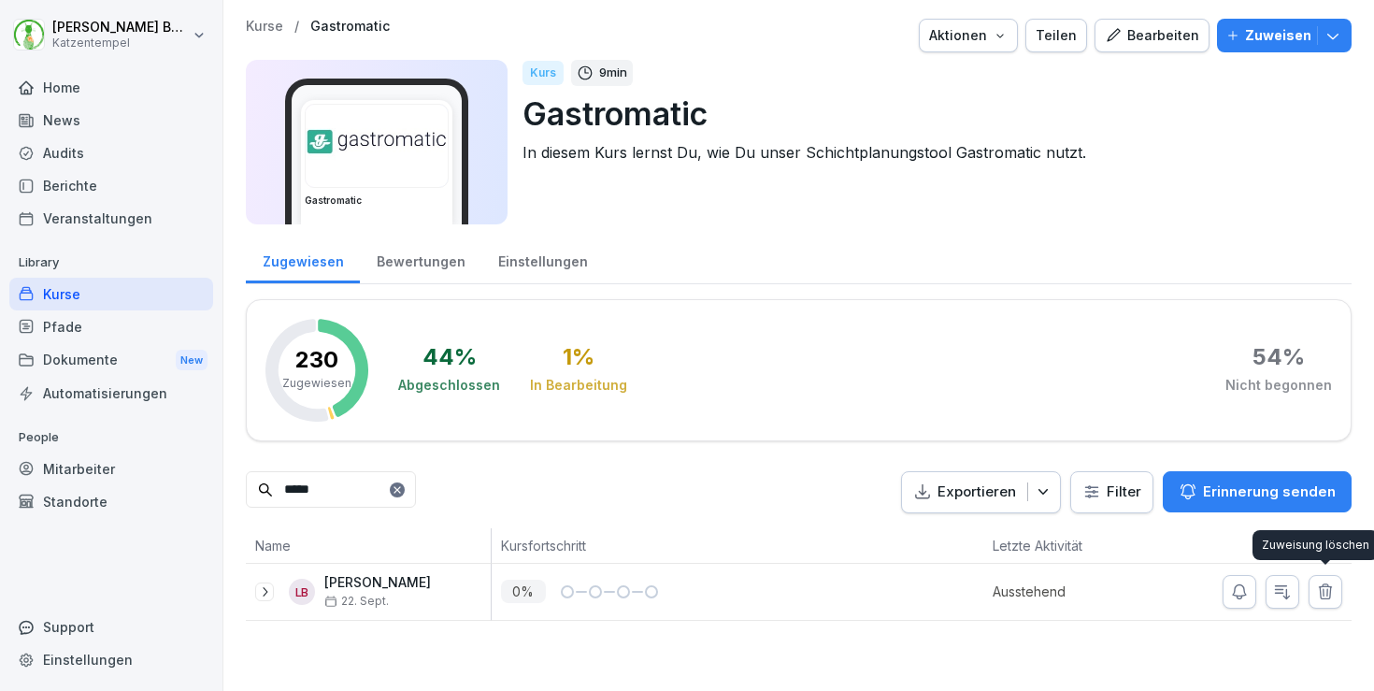
type input "*****"
click at [1327, 600] on button "button" at bounding box center [1326, 592] width 34 height 34
